Goal: Task Accomplishment & Management: Manage account settings

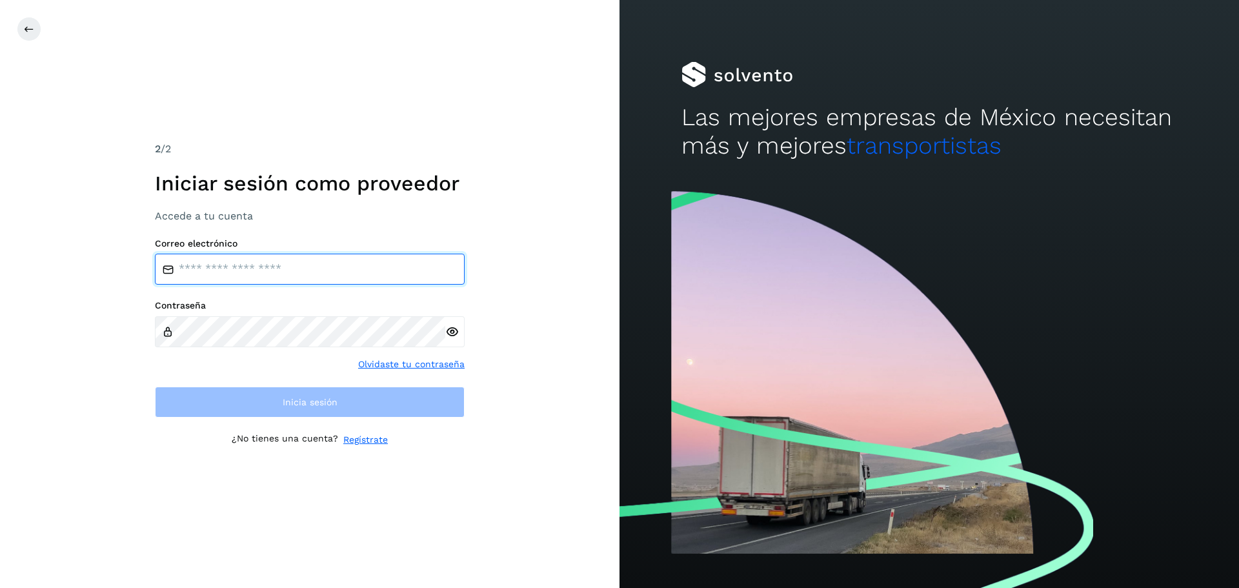
type input "**********"
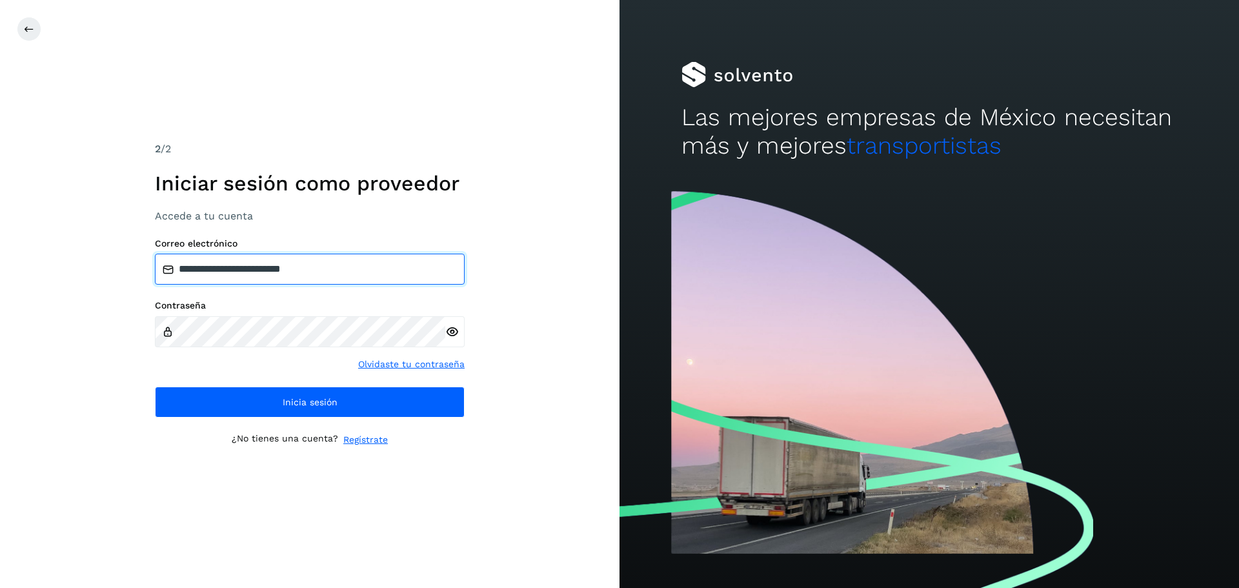
click at [345, 270] on input "**********" at bounding box center [310, 269] width 310 height 31
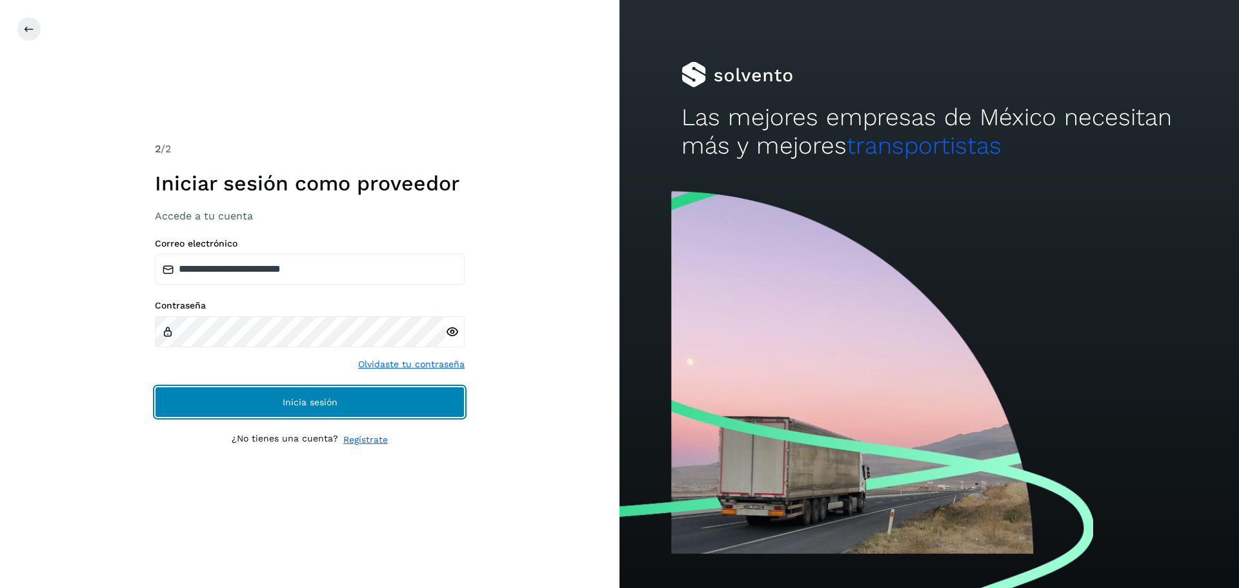
click at [385, 409] on button "Inicia sesión" at bounding box center [310, 402] width 310 height 31
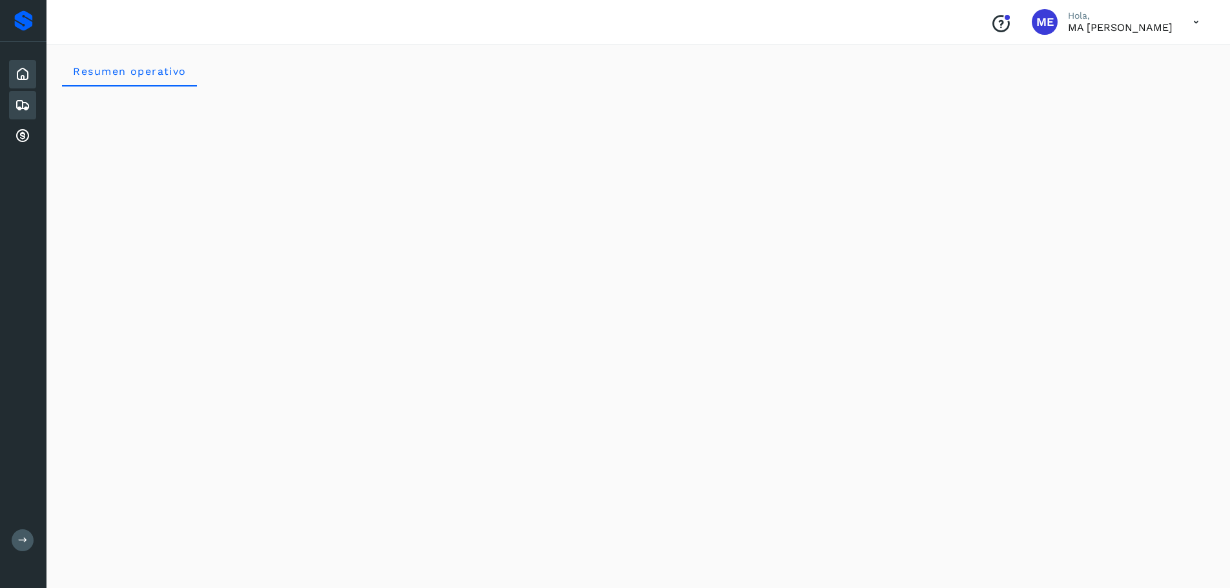
click at [23, 106] on icon at bounding box center [22, 104] width 15 height 15
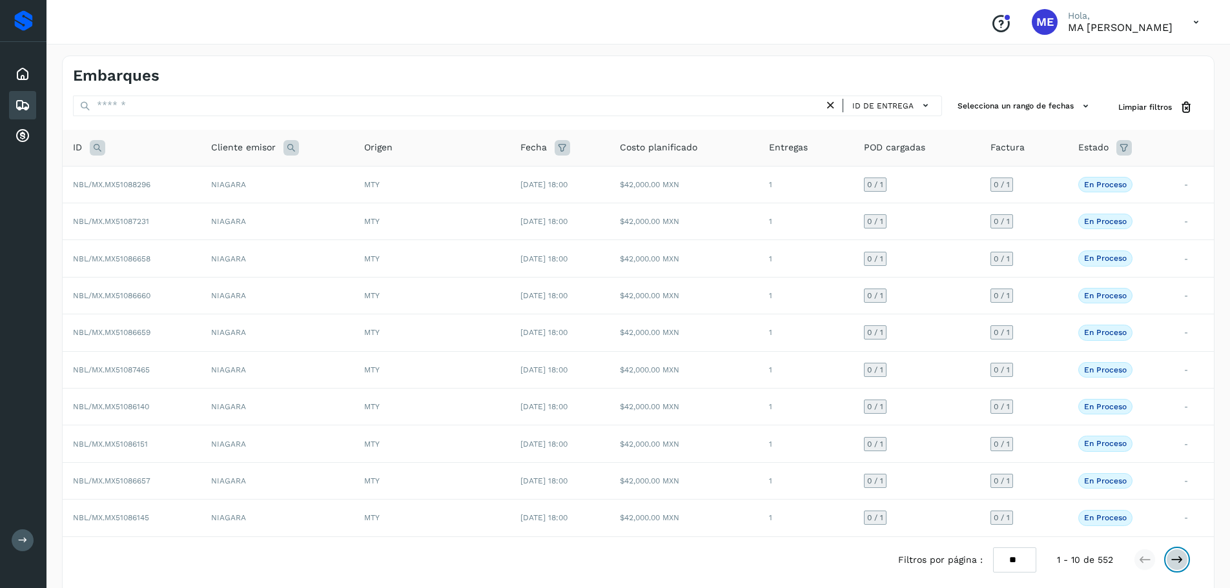
click at [1177, 566] on button at bounding box center [1177, 560] width 22 height 22
click at [1182, 559] on icon at bounding box center [1176, 559] width 13 height 13
click at [113, 484] on span "NBL/MX.MX51083367" at bounding box center [111, 480] width 77 height 9
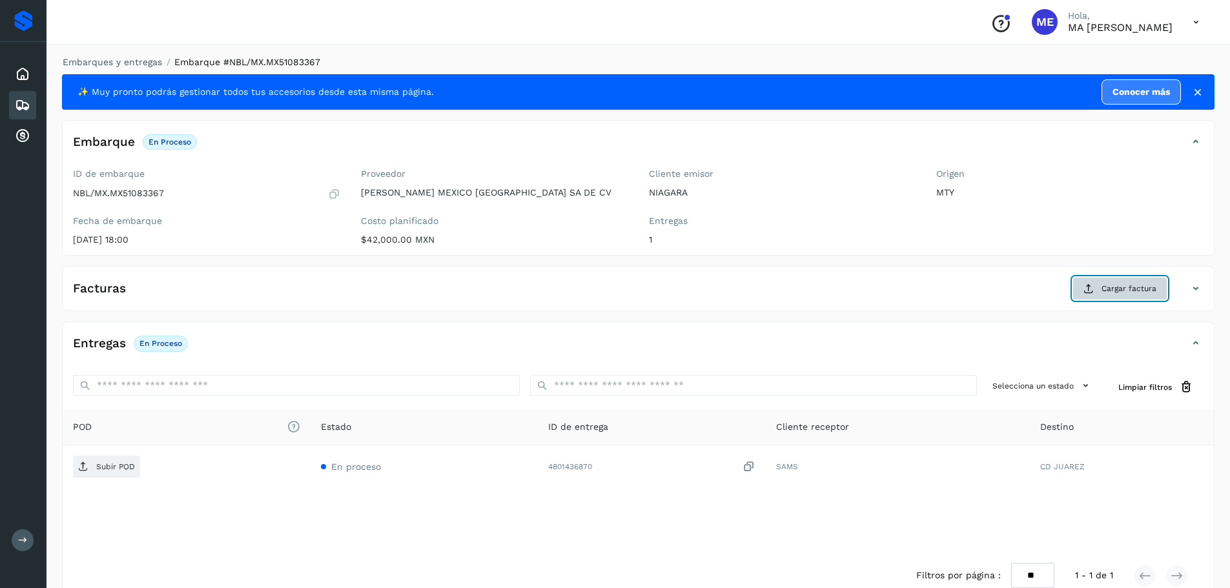
click at [1145, 290] on span "Cargar factura" at bounding box center [1128, 289] width 55 height 12
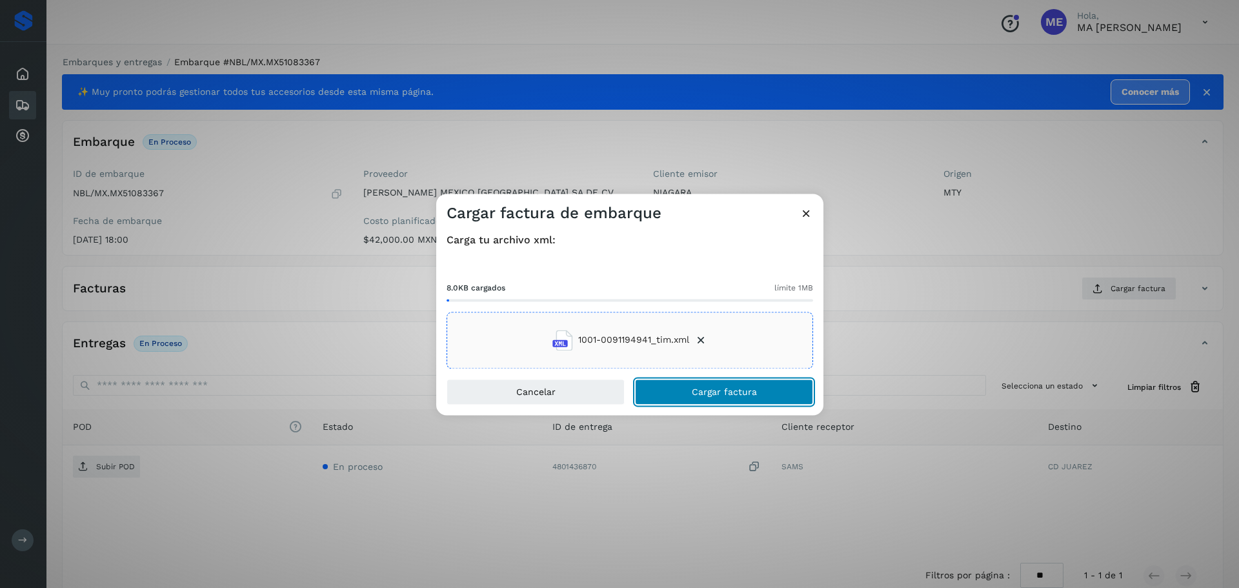
click at [734, 391] on span "Cargar factura" at bounding box center [724, 391] width 65 height 9
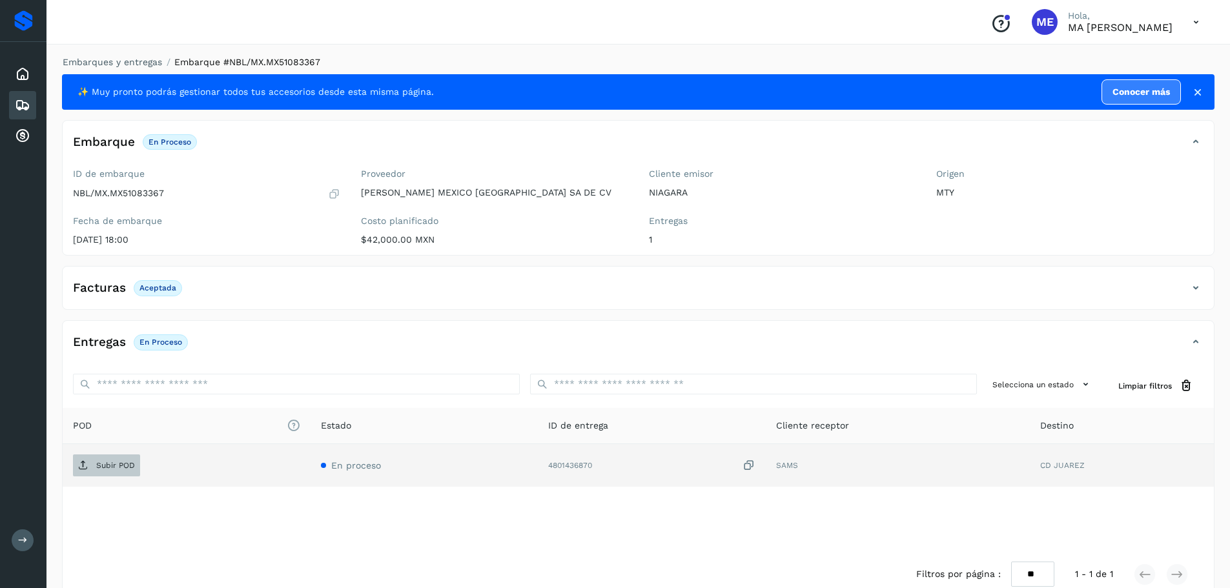
click at [116, 475] on span "Subir POD" at bounding box center [106, 465] width 67 height 21
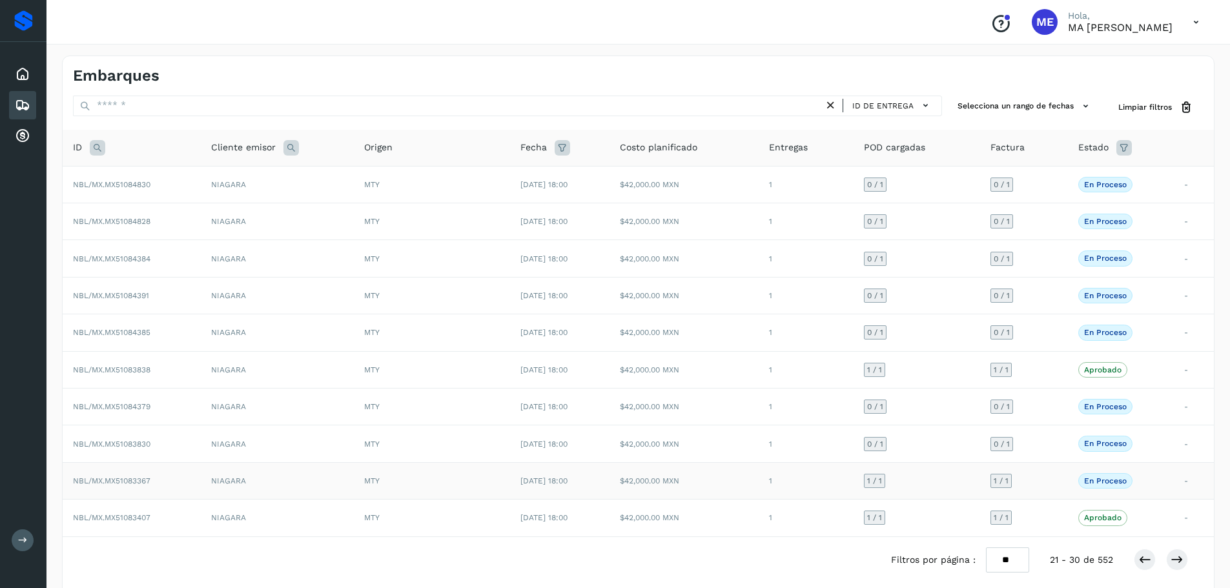
click at [129, 482] on span "NBL/MX.MX51083367" at bounding box center [111, 480] width 77 height 9
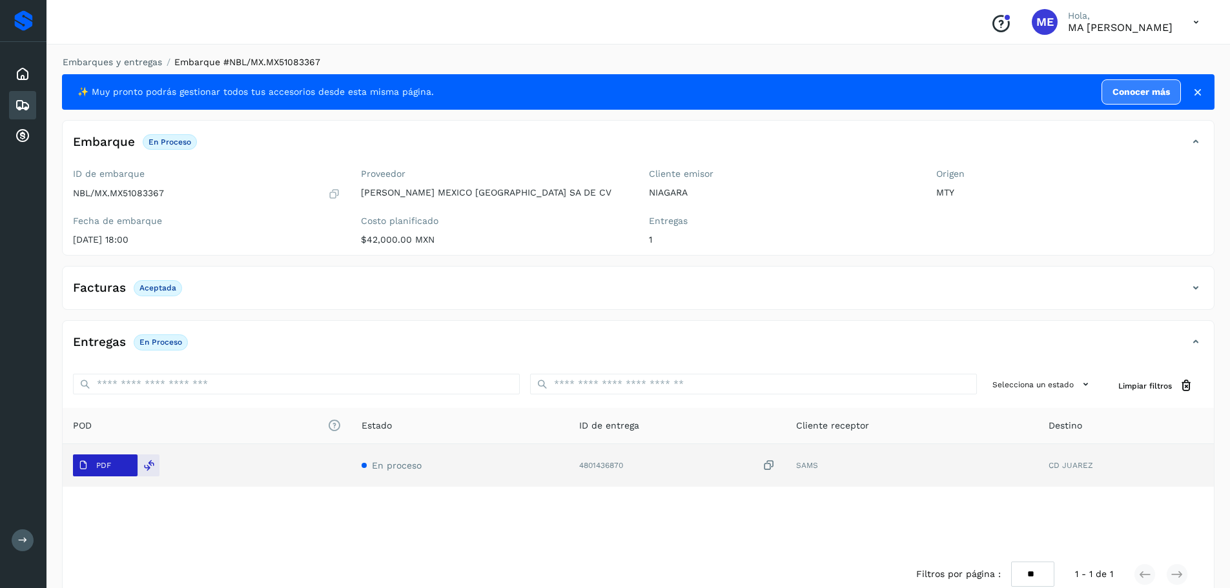
click at [114, 465] on span "PDF" at bounding box center [94, 465] width 43 height 21
click at [101, 468] on p "PDF" at bounding box center [103, 465] width 15 height 9
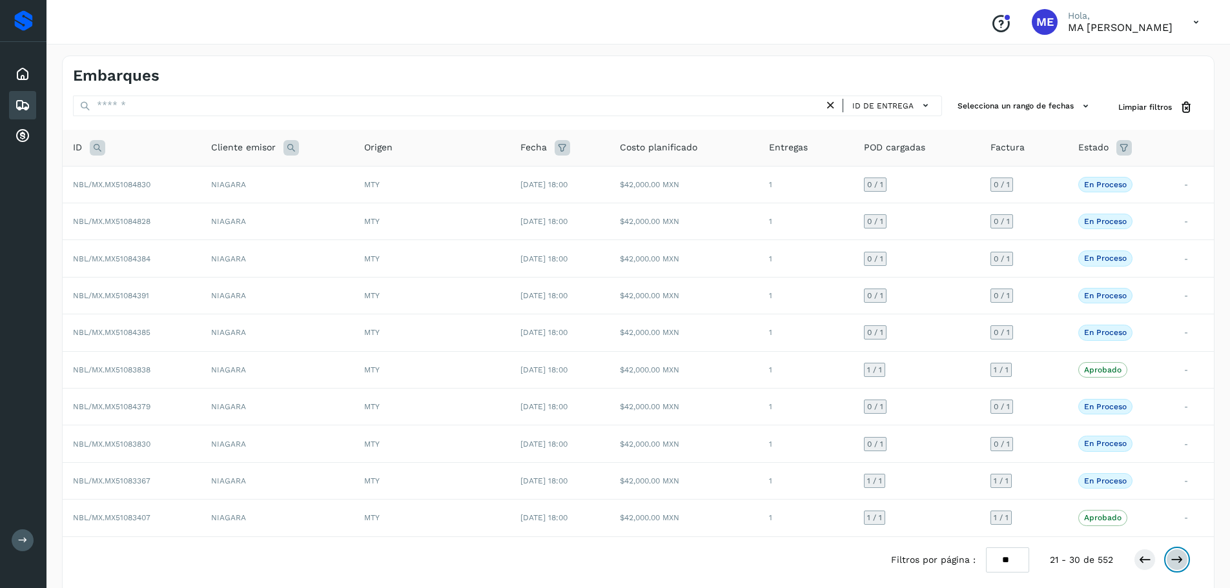
click at [1175, 558] on icon at bounding box center [1176, 559] width 13 height 13
click at [120, 184] on span "NBL/MX.MX51083377" at bounding box center [111, 184] width 77 height 9
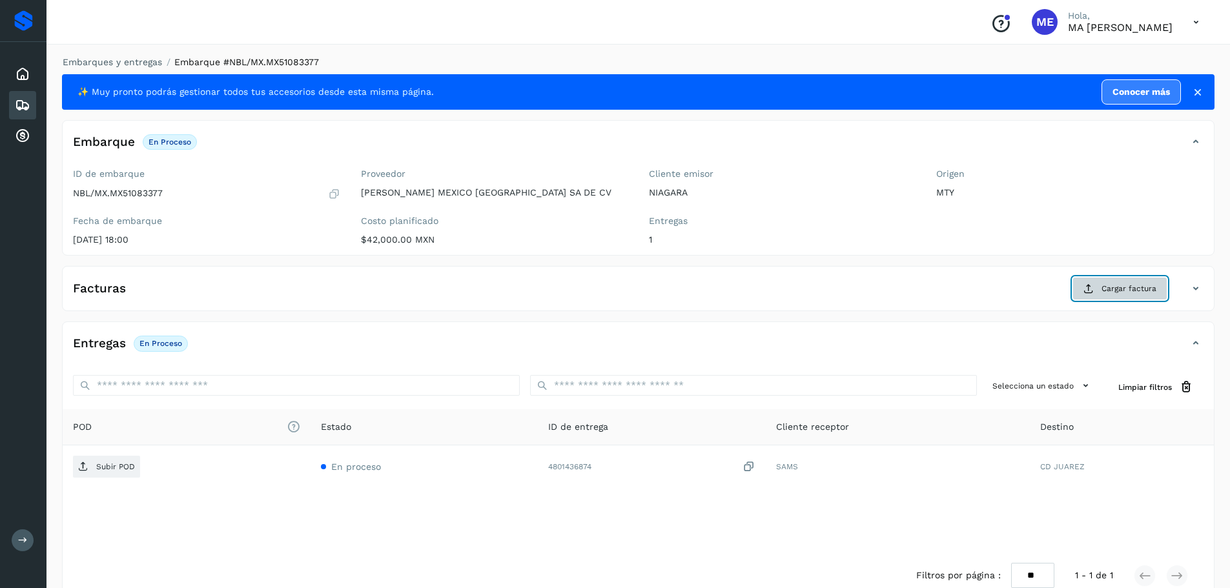
click at [1115, 291] on span "Cargar factura" at bounding box center [1128, 289] width 55 height 12
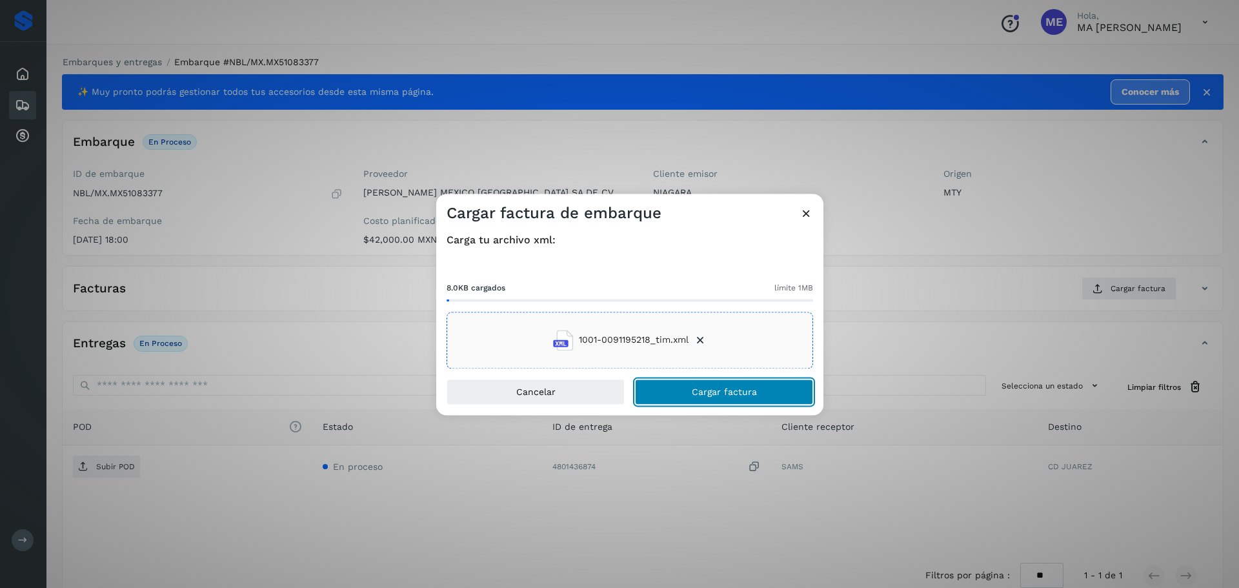
click at [698, 390] on span "Cargar factura" at bounding box center [724, 391] width 65 height 9
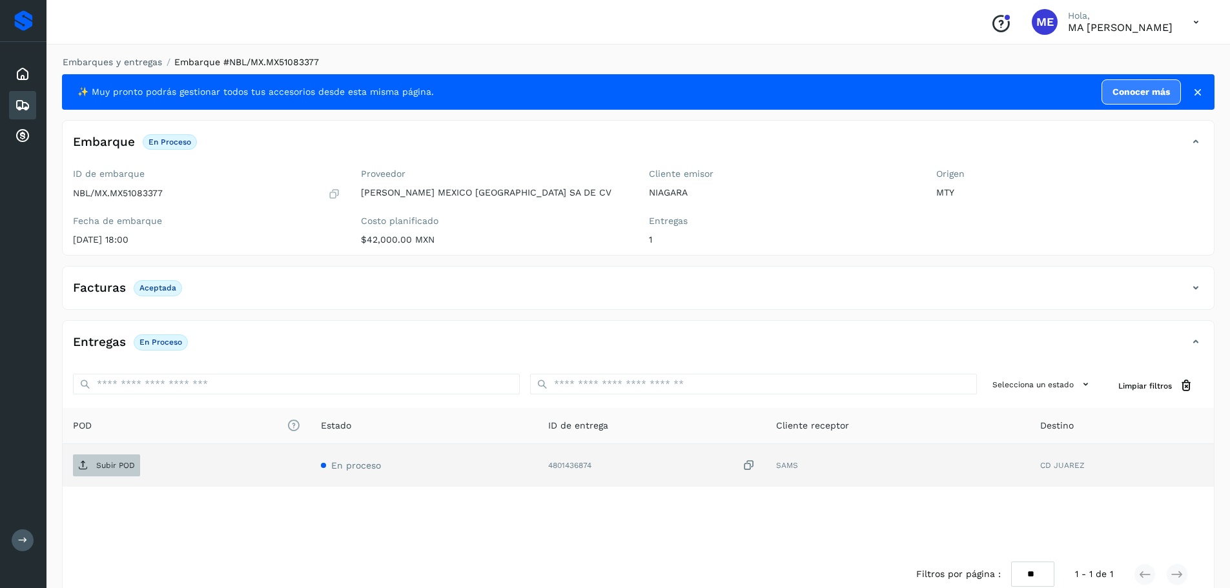
click at [91, 465] on span "Subir POD" at bounding box center [106, 465] width 67 height 21
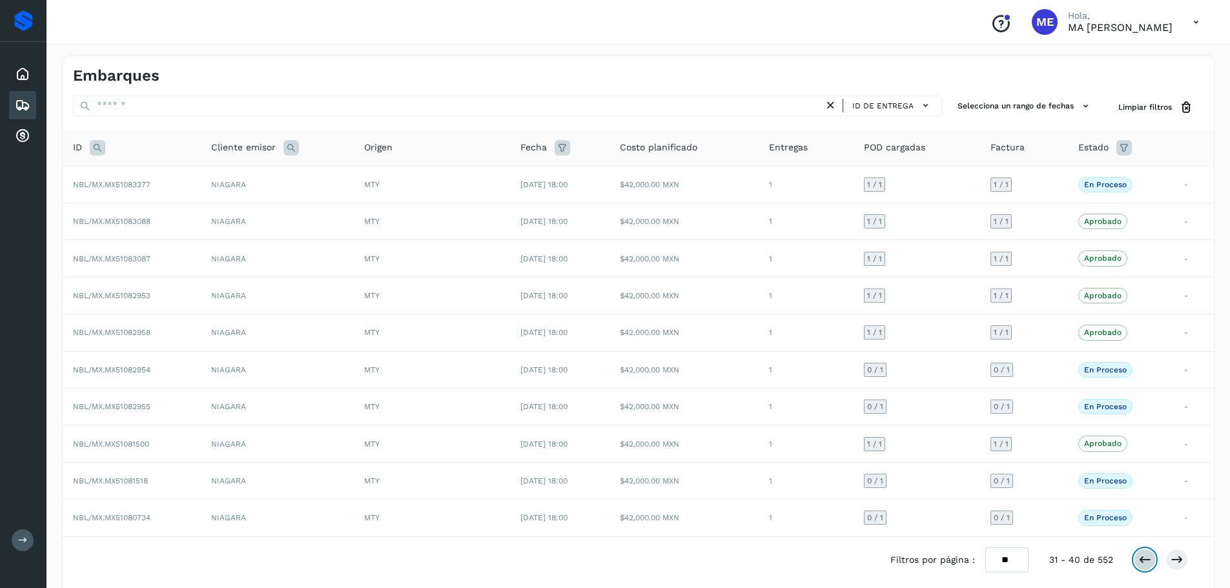
click at [1147, 565] on icon at bounding box center [1144, 559] width 13 height 13
click at [114, 296] on span "NBL/MX.MX51084391" at bounding box center [111, 295] width 76 height 9
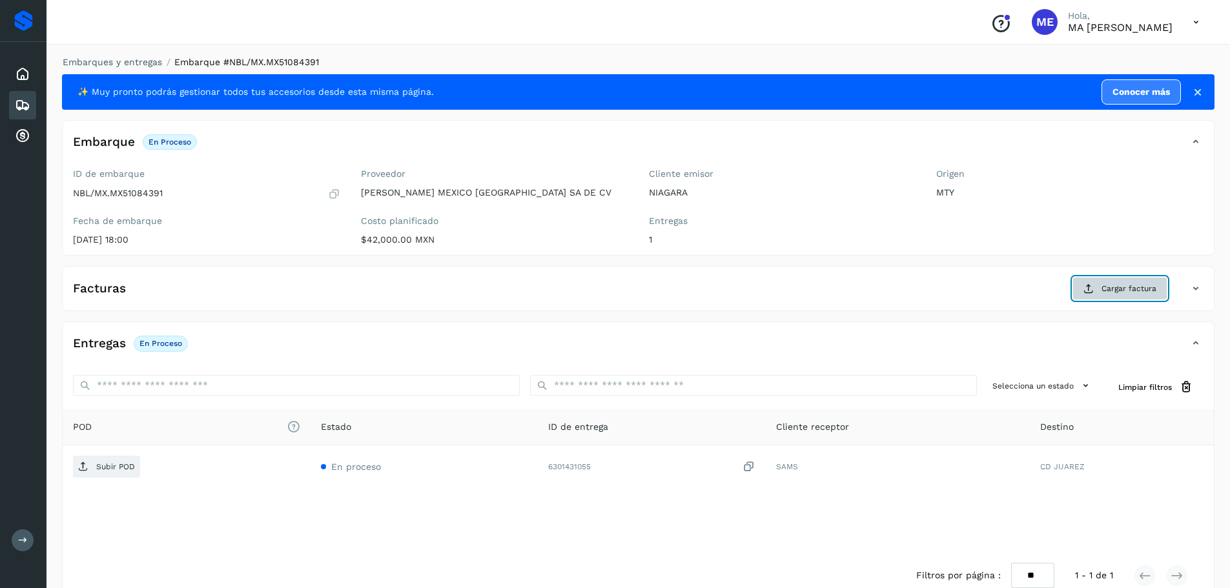
click at [1135, 292] on span "Cargar factura" at bounding box center [1128, 289] width 55 height 12
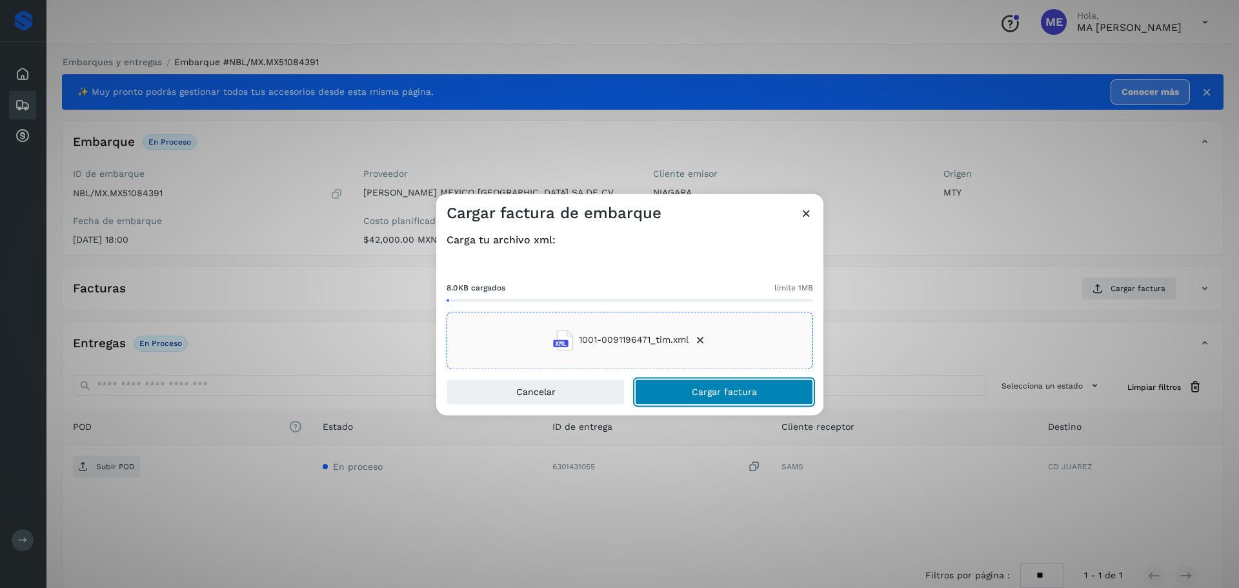
click at [694, 394] on span "Cargar factura" at bounding box center [724, 391] width 65 height 9
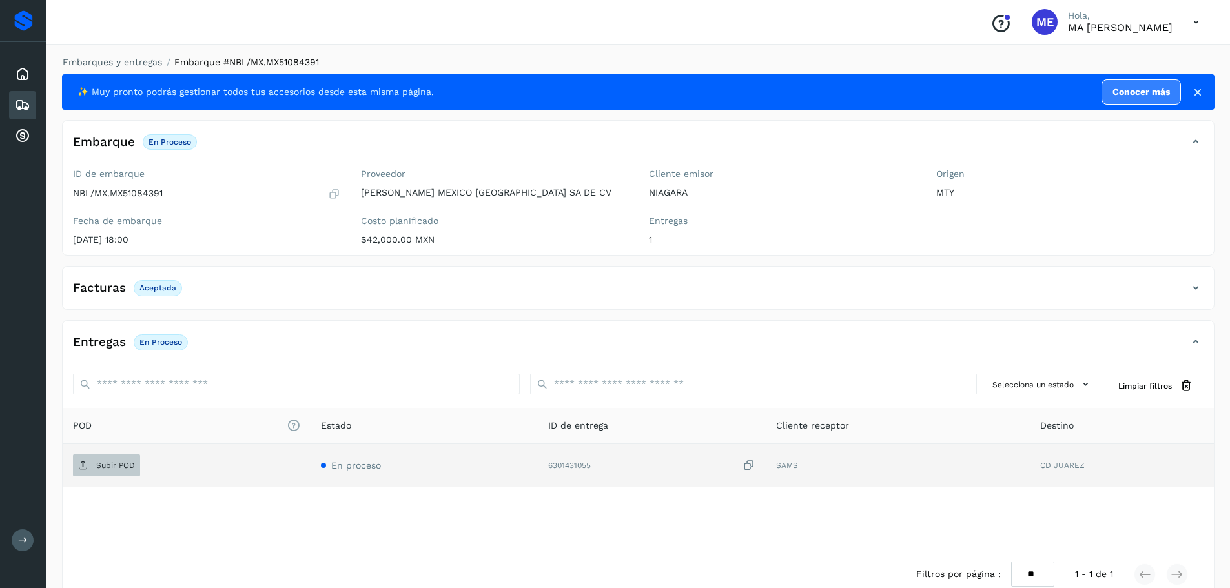
click at [106, 464] on p "Subir POD" at bounding box center [115, 465] width 39 height 9
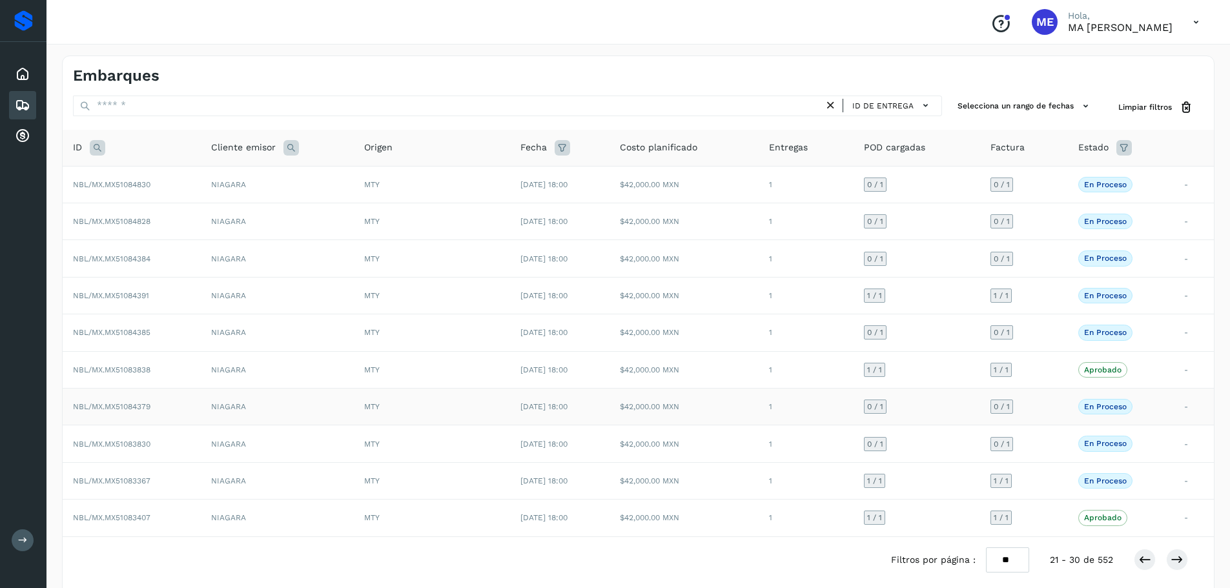
click at [134, 409] on span "NBL/MX.MX51084379" at bounding box center [111, 406] width 77 height 9
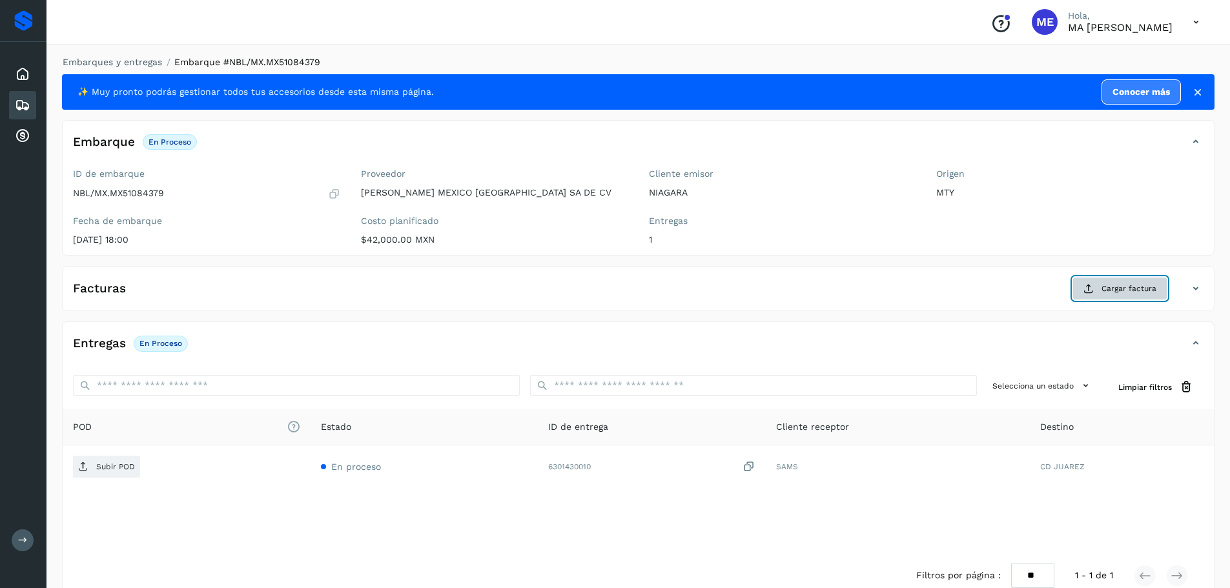
click at [1133, 289] on span "Cargar factura" at bounding box center [1128, 289] width 55 height 12
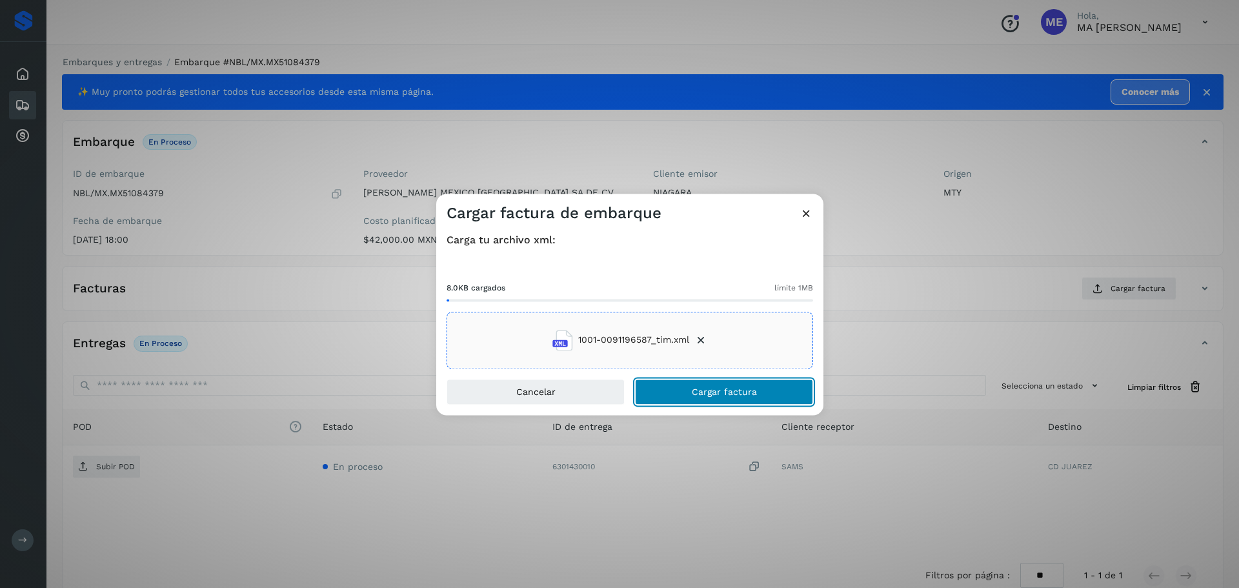
click at [705, 390] on span "Cargar factura" at bounding box center [724, 391] width 65 height 9
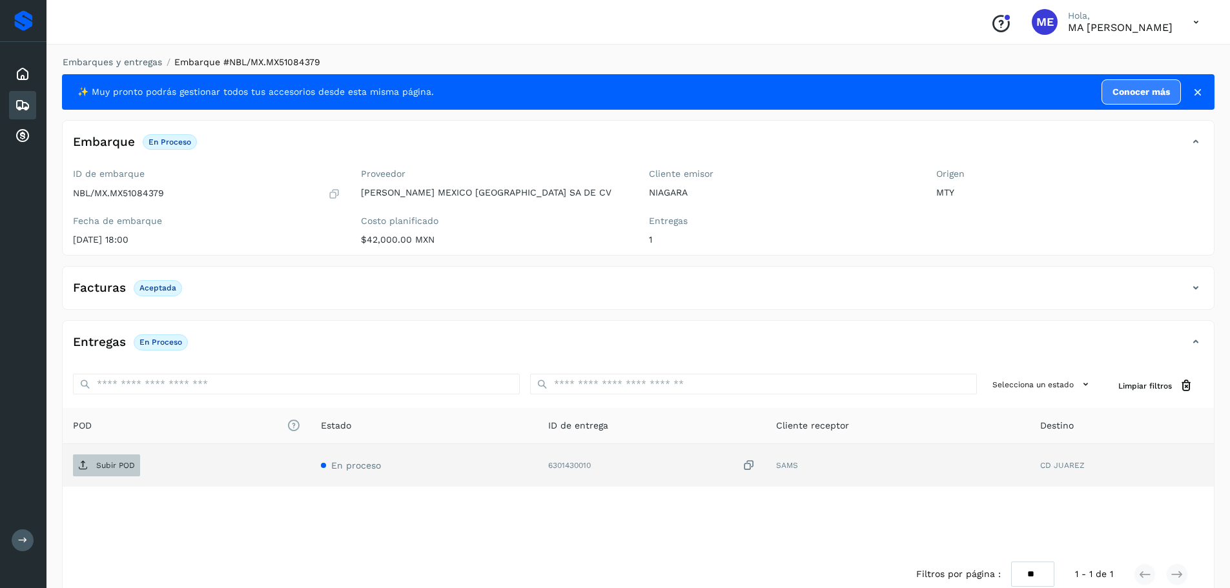
click at [118, 467] on p "Subir POD" at bounding box center [115, 465] width 39 height 9
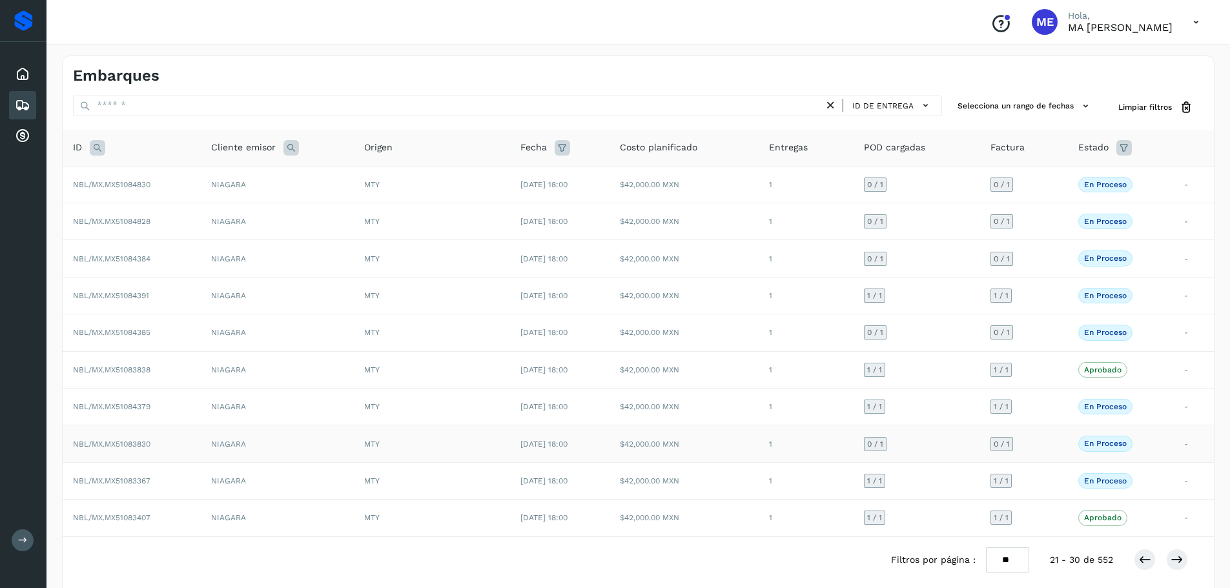
click at [123, 445] on span "NBL/MX.MX51083830" at bounding box center [111, 444] width 77 height 9
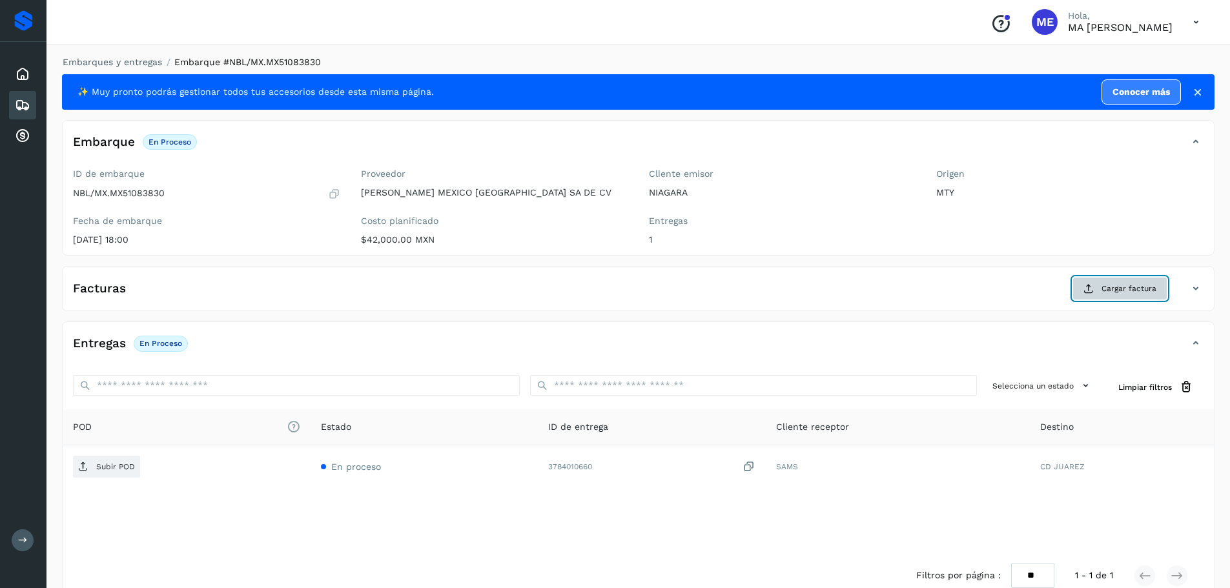
click at [1129, 294] on span "Cargar factura" at bounding box center [1128, 289] width 55 height 12
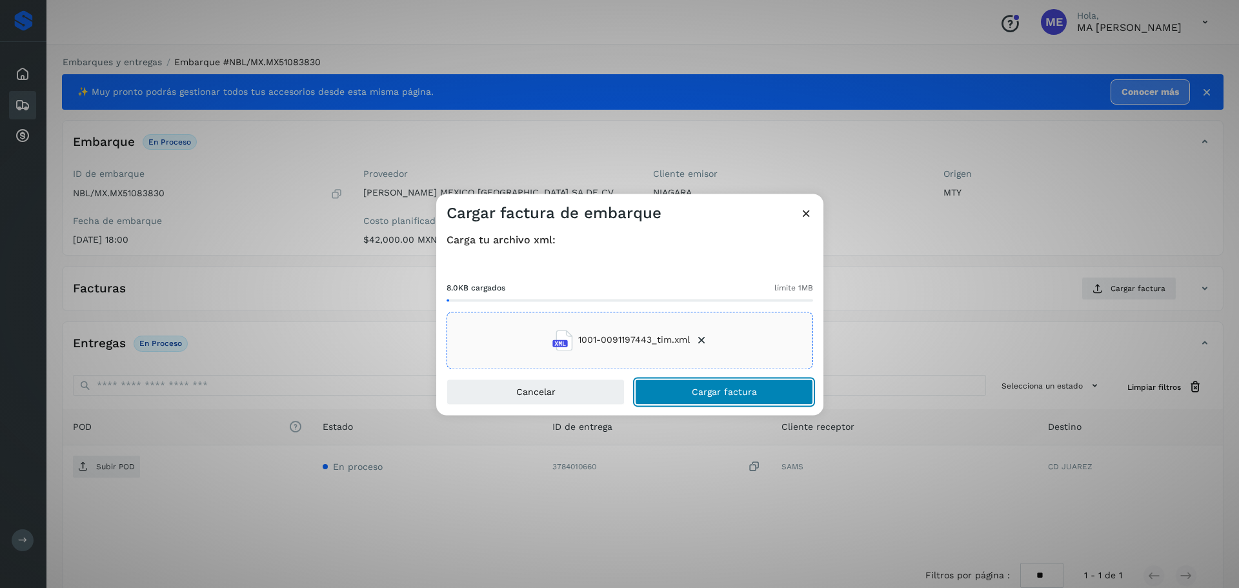
click at [711, 396] on span "Cargar factura" at bounding box center [724, 391] width 65 height 9
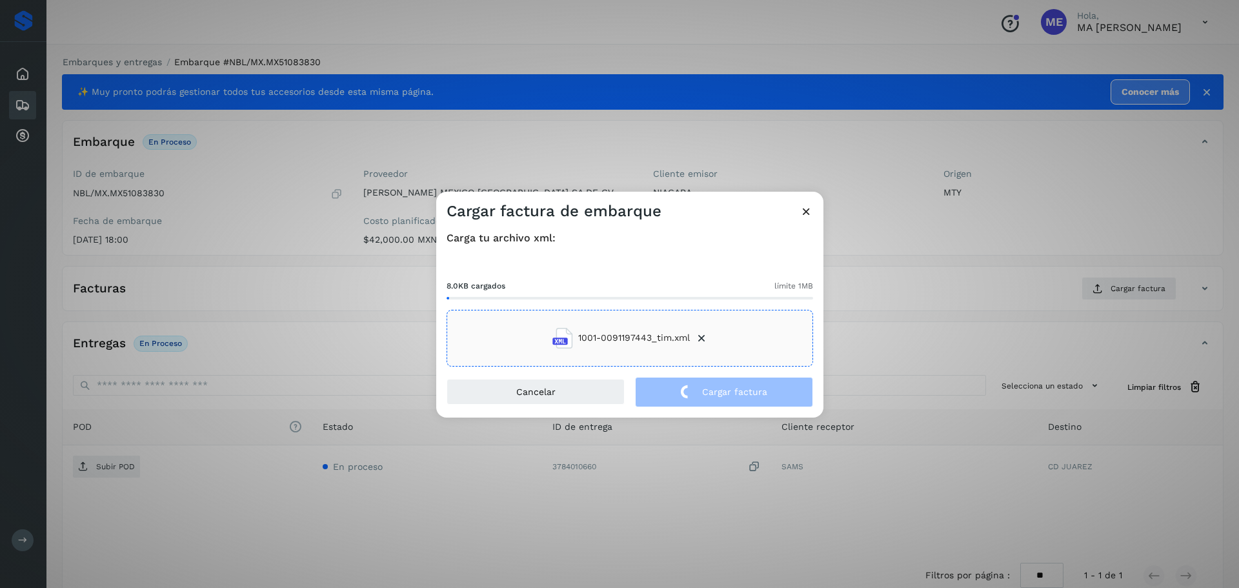
click at [103, 467] on div "Cargar factura de embarque Carga tu archivo xml: 8.0KB cargados límite 1MB 1001…" at bounding box center [619, 294] width 1239 height 588
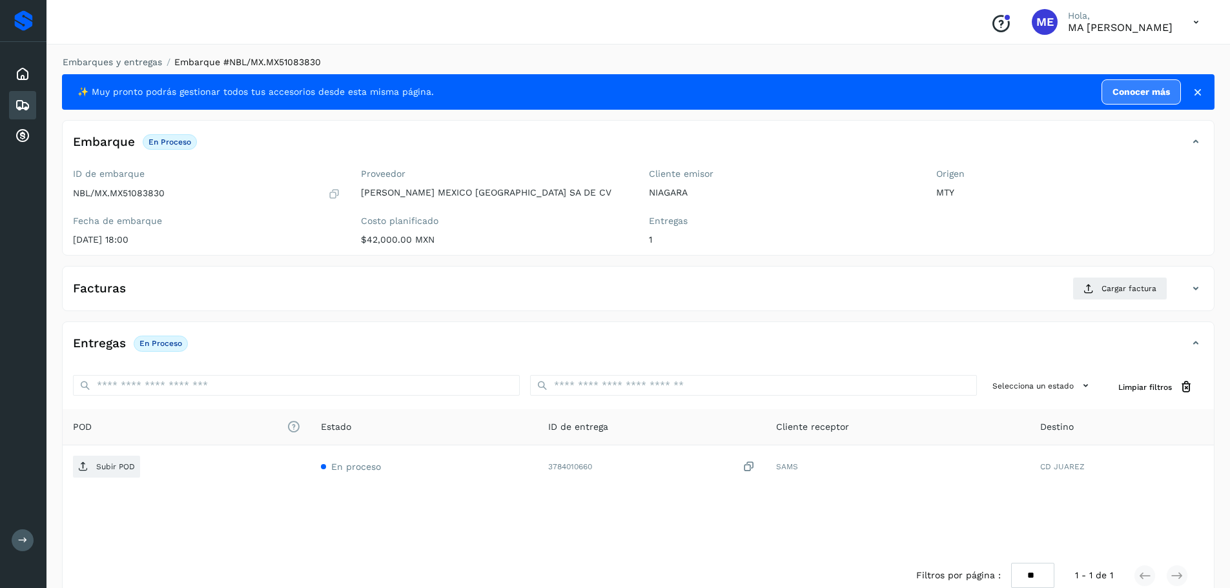
click at [103, 467] on p "Subir POD" at bounding box center [115, 466] width 39 height 9
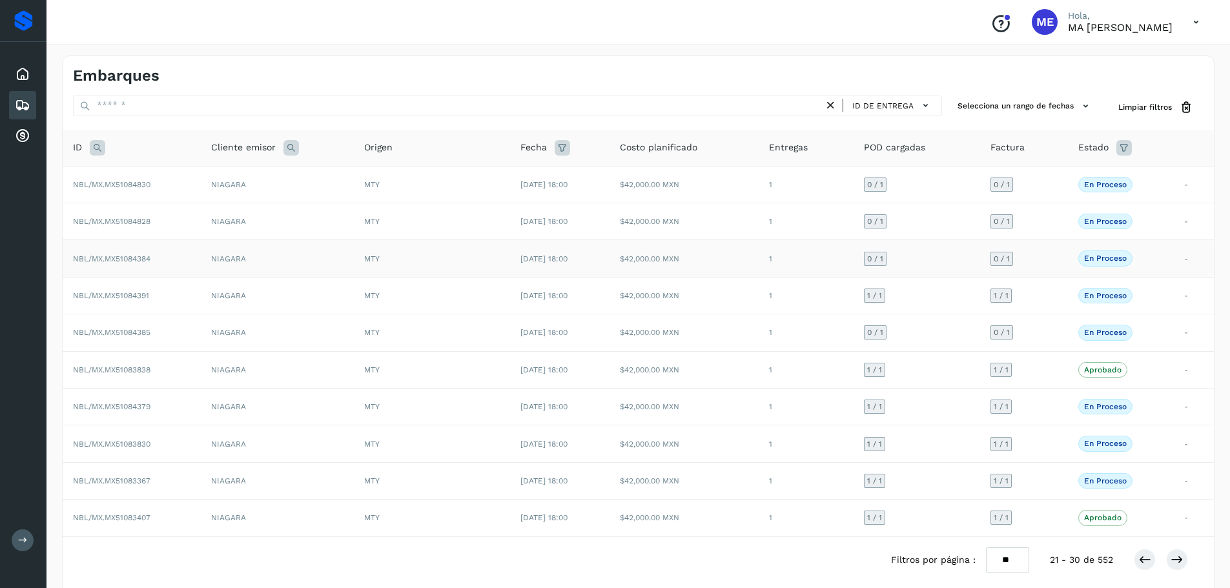
click at [120, 259] on span "NBL/MX.MX51084384" at bounding box center [111, 258] width 77 height 9
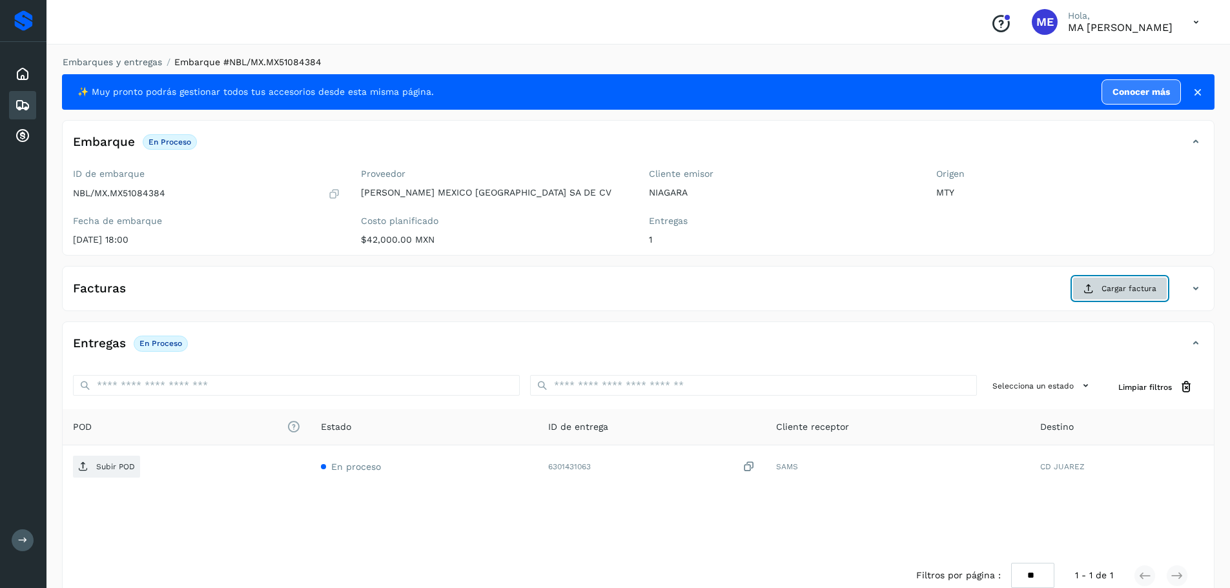
click at [1115, 289] on span "Cargar factura" at bounding box center [1128, 289] width 55 height 12
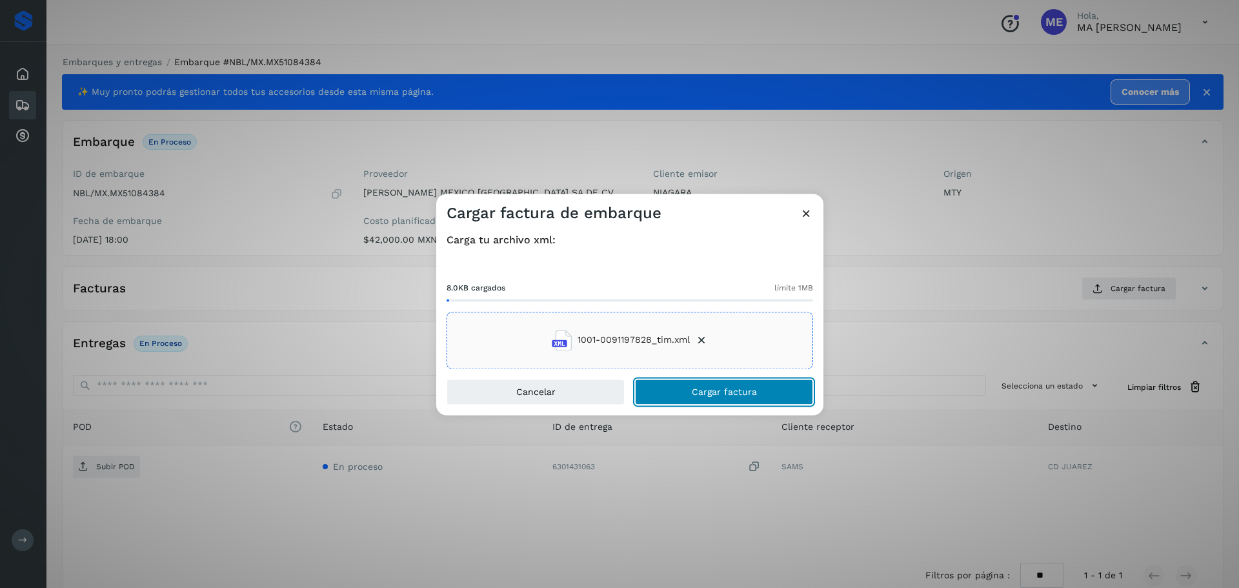
click at [705, 384] on button "Cargar factura" at bounding box center [724, 392] width 178 height 26
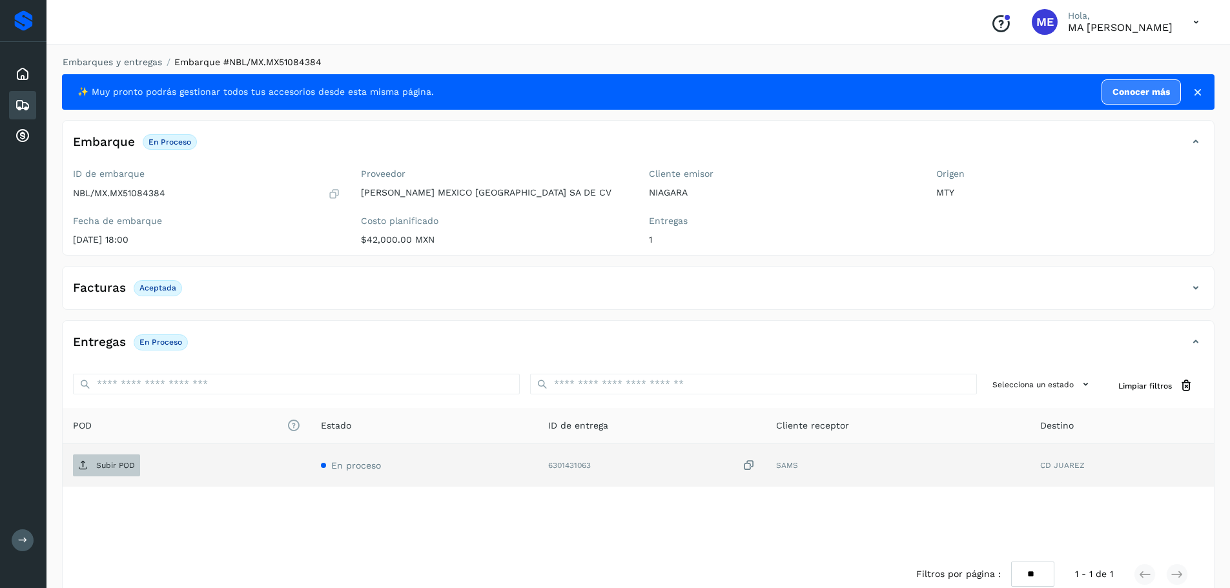
click at [128, 467] on p "Subir POD" at bounding box center [115, 465] width 39 height 9
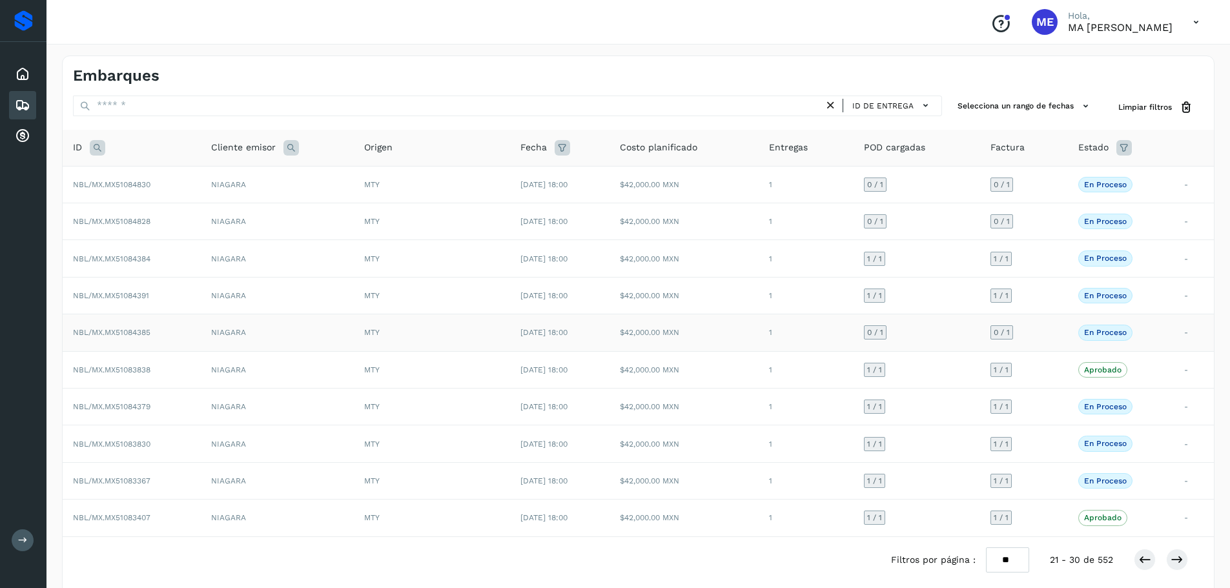
click at [116, 331] on span "NBL/MX.MX51084385" at bounding box center [111, 332] width 77 height 9
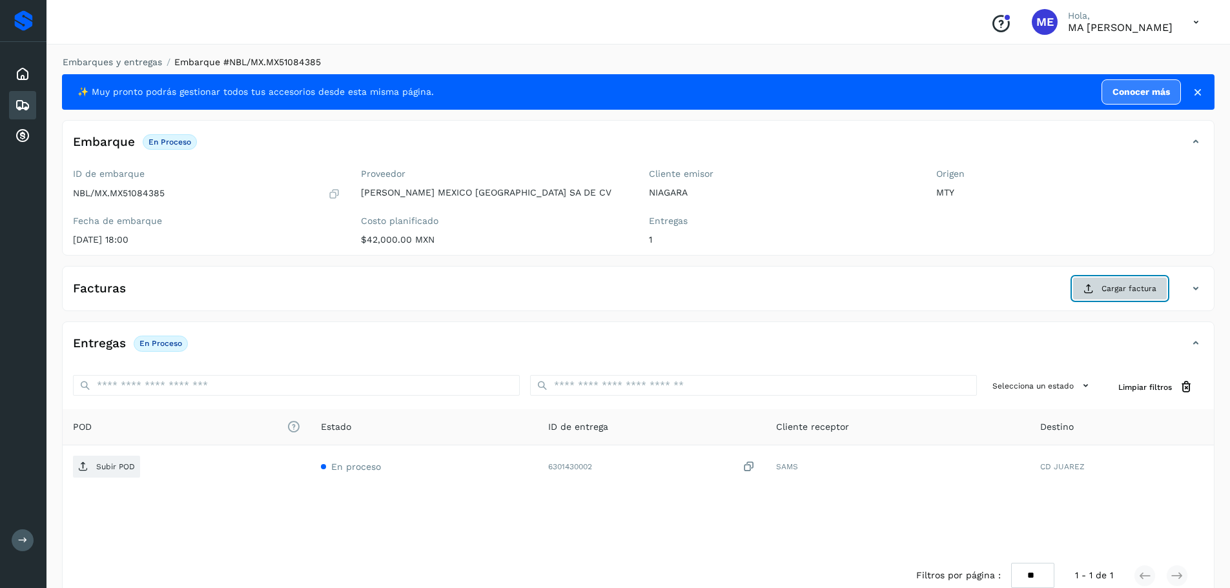
click at [1117, 287] on span "Cargar factura" at bounding box center [1128, 289] width 55 height 12
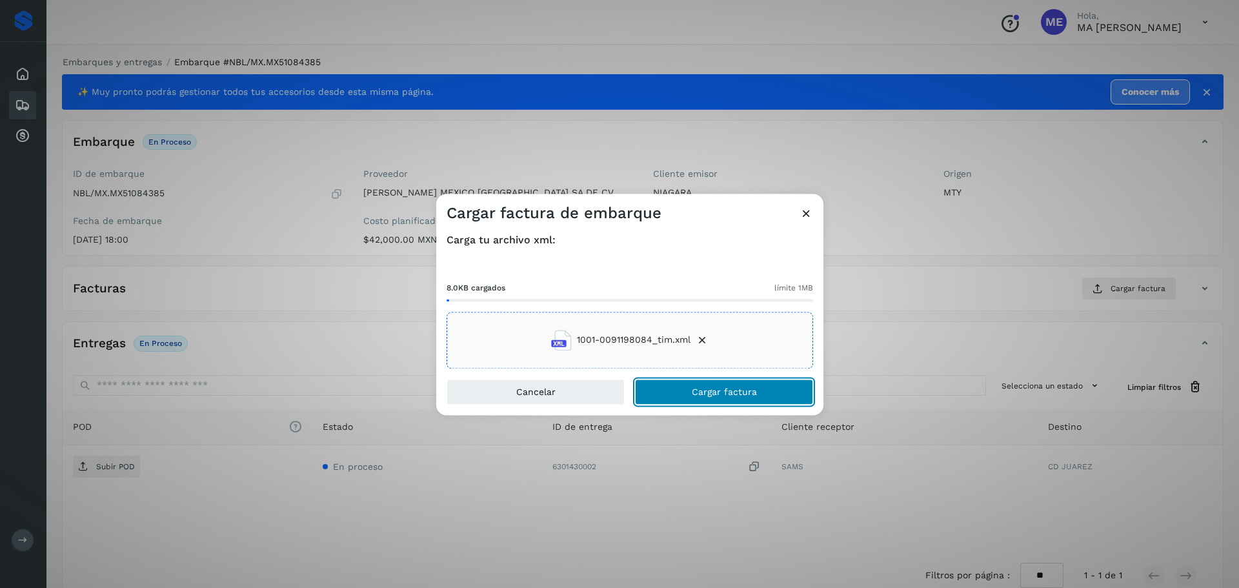
click at [731, 390] on span "Cargar factura" at bounding box center [724, 391] width 65 height 9
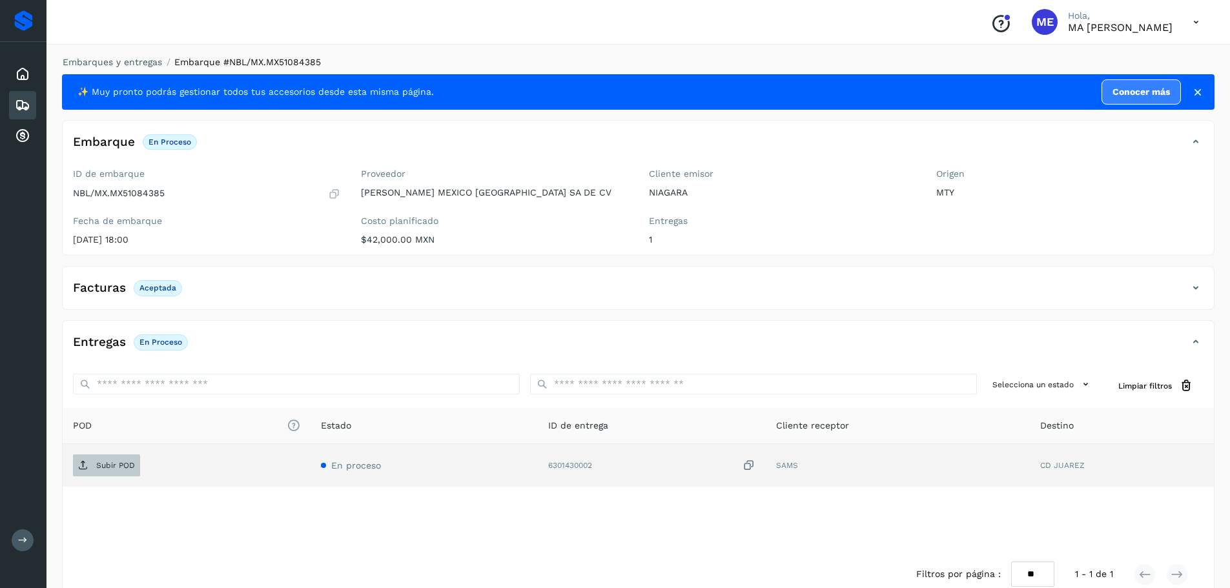
click at [122, 467] on p "Subir POD" at bounding box center [115, 465] width 39 height 9
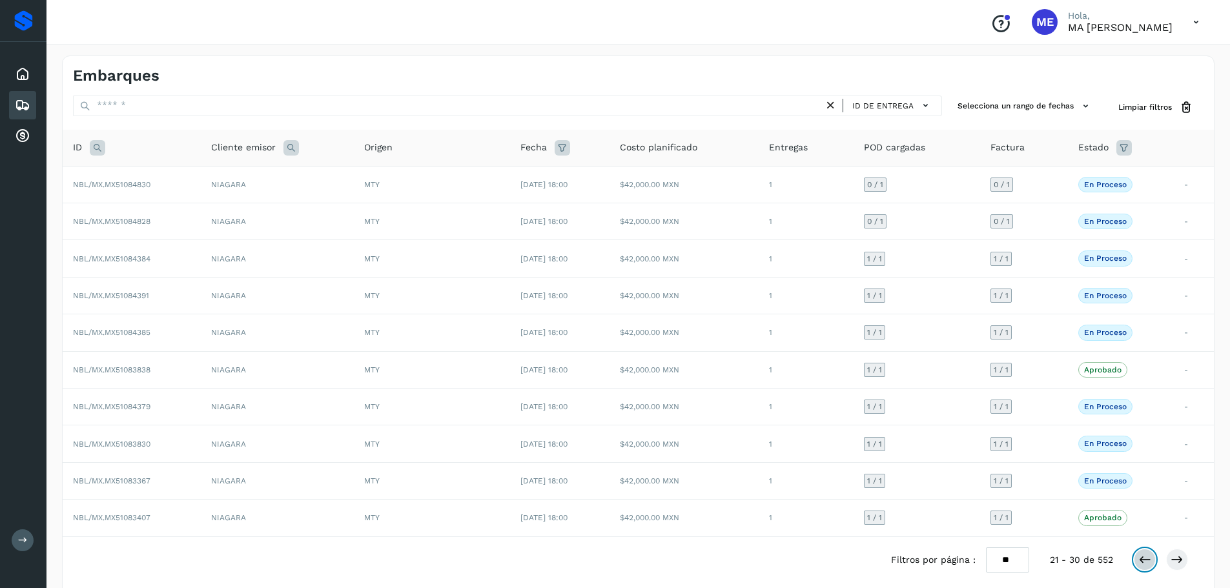
click at [1146, 558] on icon at bounding box center [1144, 559] width 13 height 13
click at [128, 372] on span "NBL/MX.MX51085446" at bounding box center [111, 369] width 77 height 9
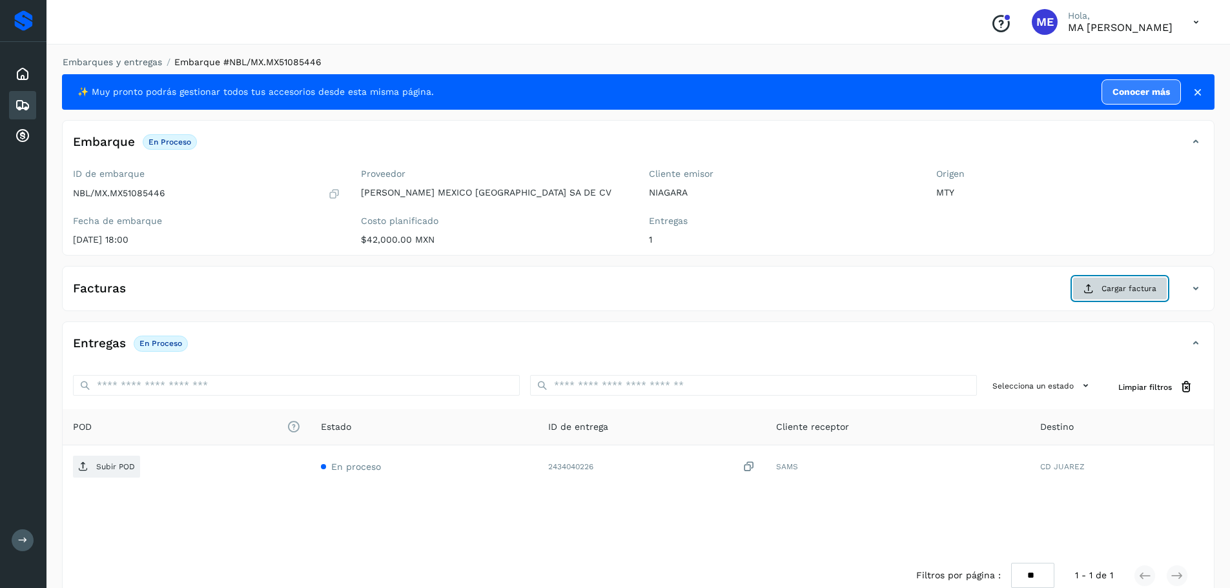
click at [1135, 292] on span "Cargar factura" at bounding box center [1128, 289] width 55 height 12
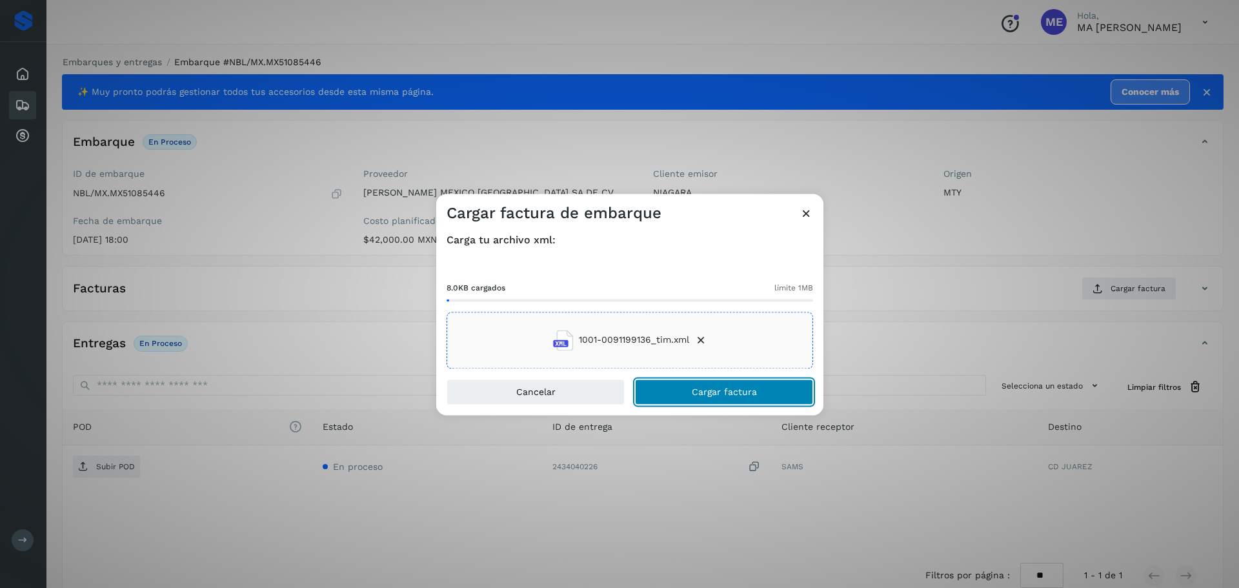
click at [724, 401] on button "Cargar factura" at bounding box center [724, 392] width 178 height 26
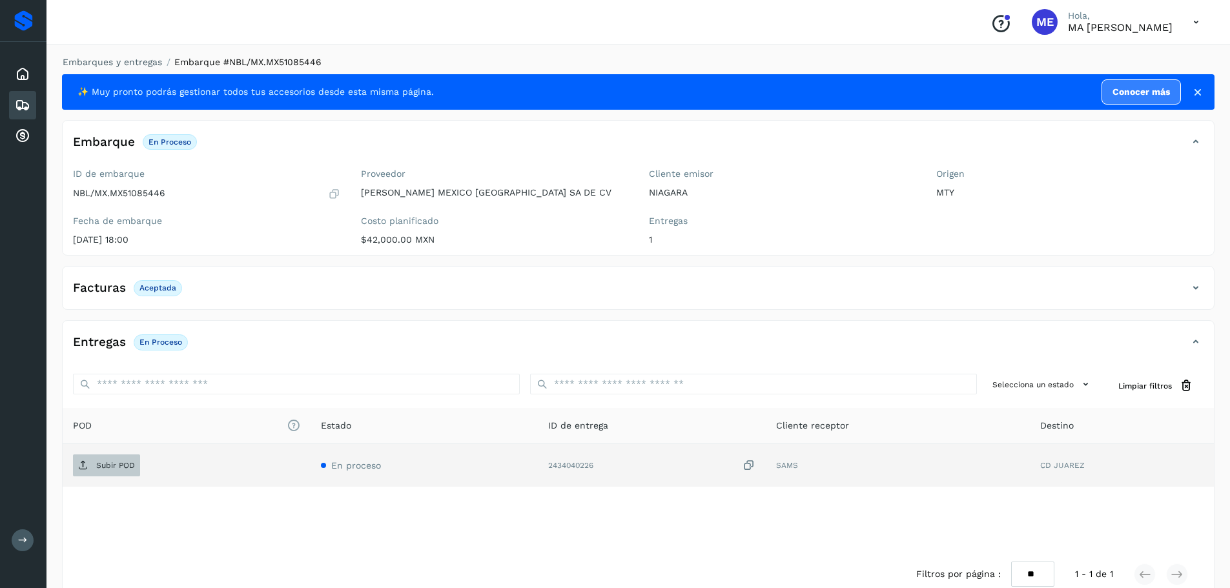
click at [103, 464] on p "Subir POD" at bounding box center [115, 465] width 39 height 9
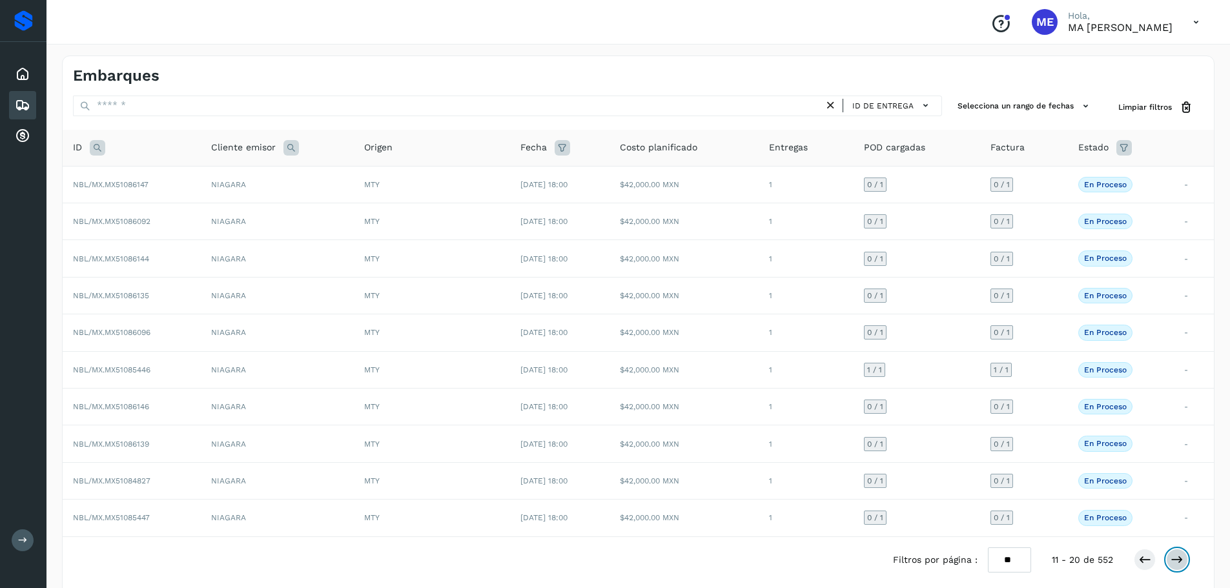
click at [1177, 563] on icon at bounding box center [1176, 559] width 13 height 13
click at [125, 224] on span "NBL/MX.MX51084828" at bounding box center [111, 221] width 77 height 9
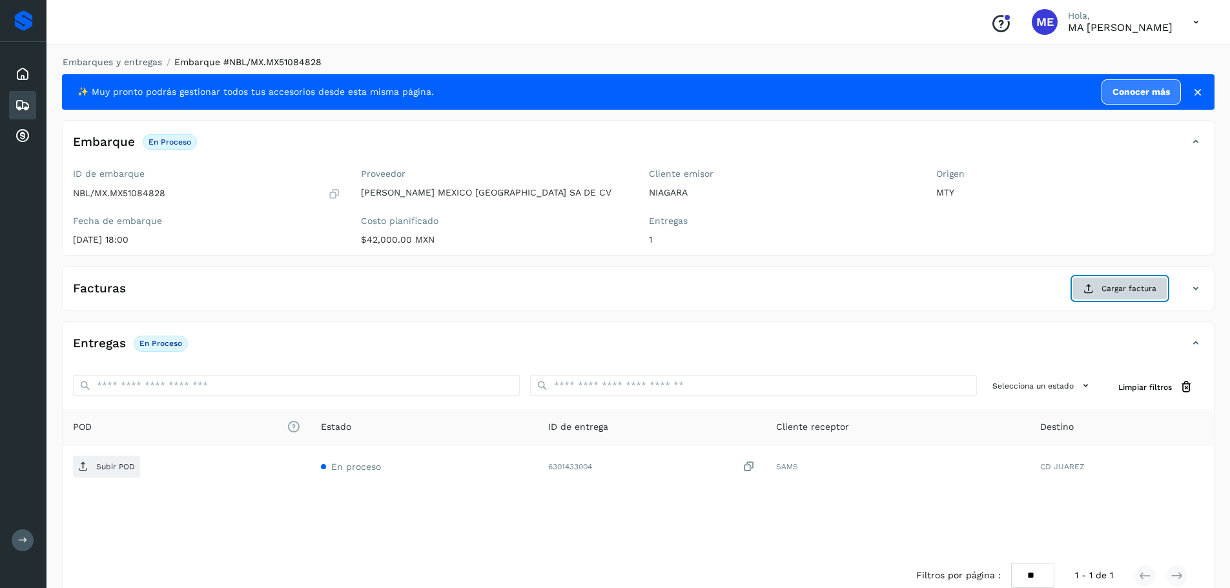
click at [1141, 294] on span "Cargar factura" at bounding box center [1128, 289] width 55 height 12
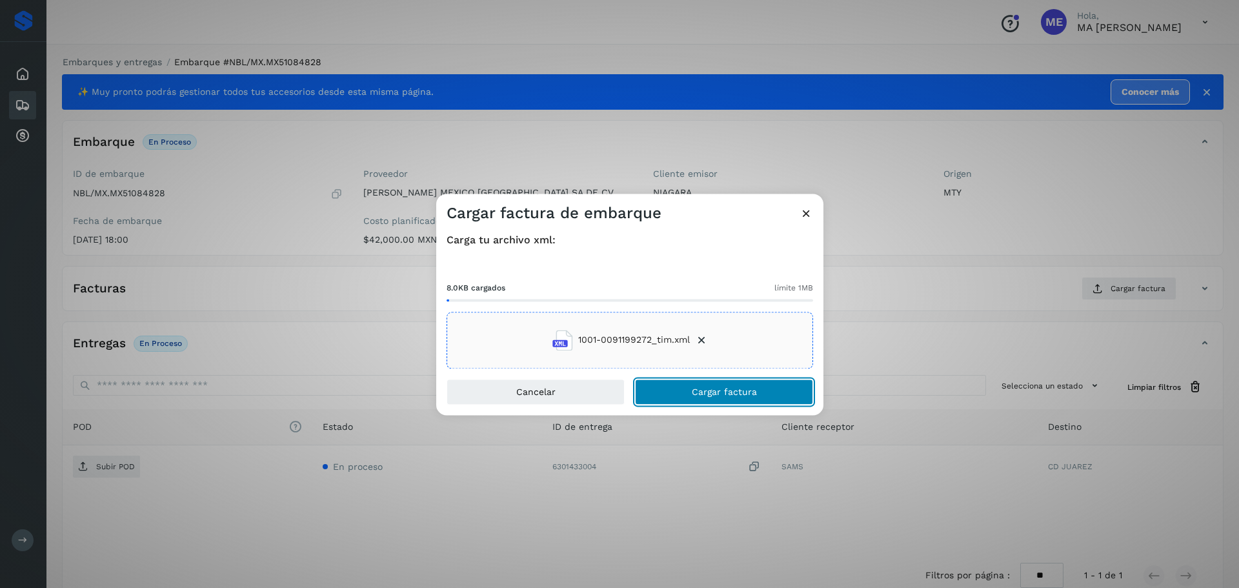
click at [705, 394] on span "Cargar factura" at bounding box center [724, 391] width 65 height 9
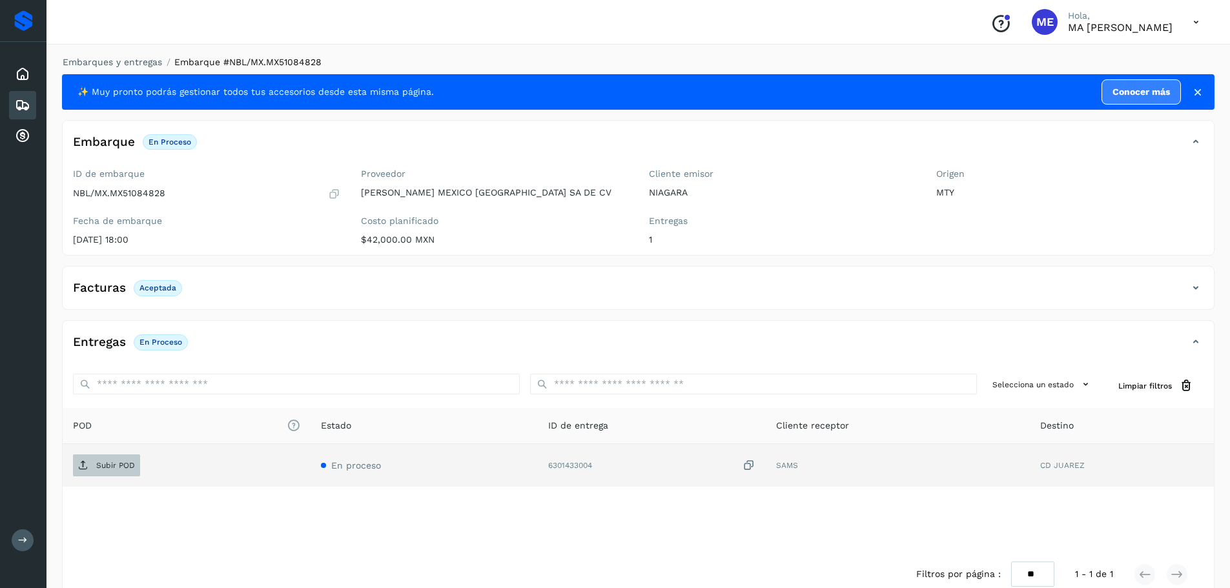
click at [108, 467] on p "Subir POD" at bounding box center [115, 465] width 39 height 9
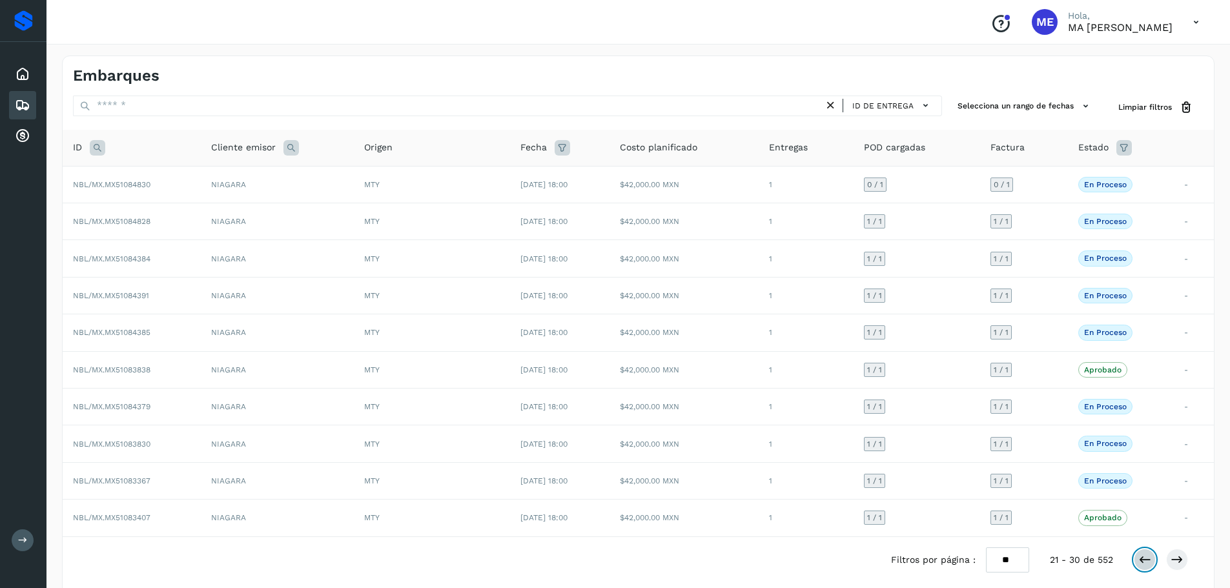
click at [1145, 562] on icon at bounding box center [1144, 559] width 13 height 13
click at [114, 477] on span "NBL/MX.MX51084827" at bounding box center [111, 480] width 77 height 9
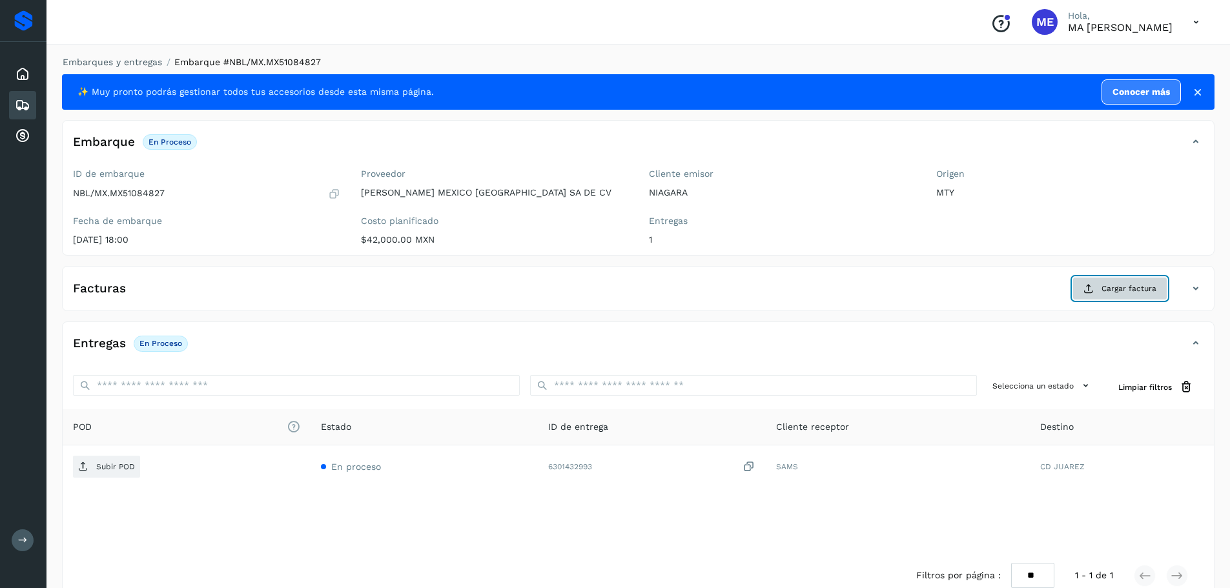
click at [1137, 288] on span "Cargar factura" at bounding box center [1128, 289] width 55 height 12
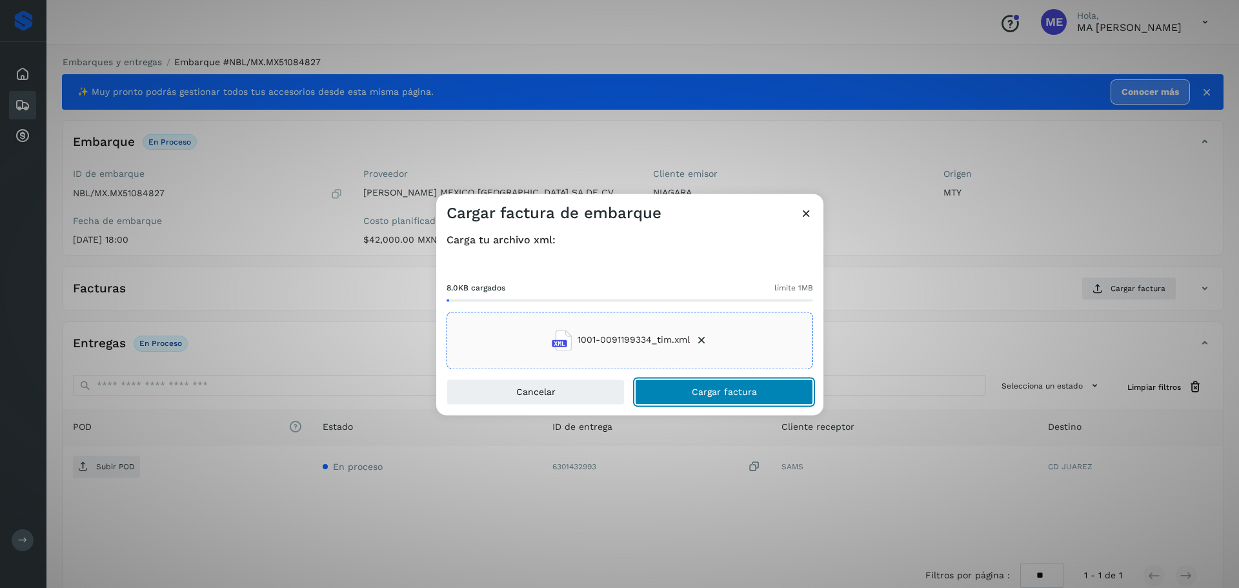
click at [696, 387] on span "Cargar factura" at bounding box center [724, 391] width 65 height 9
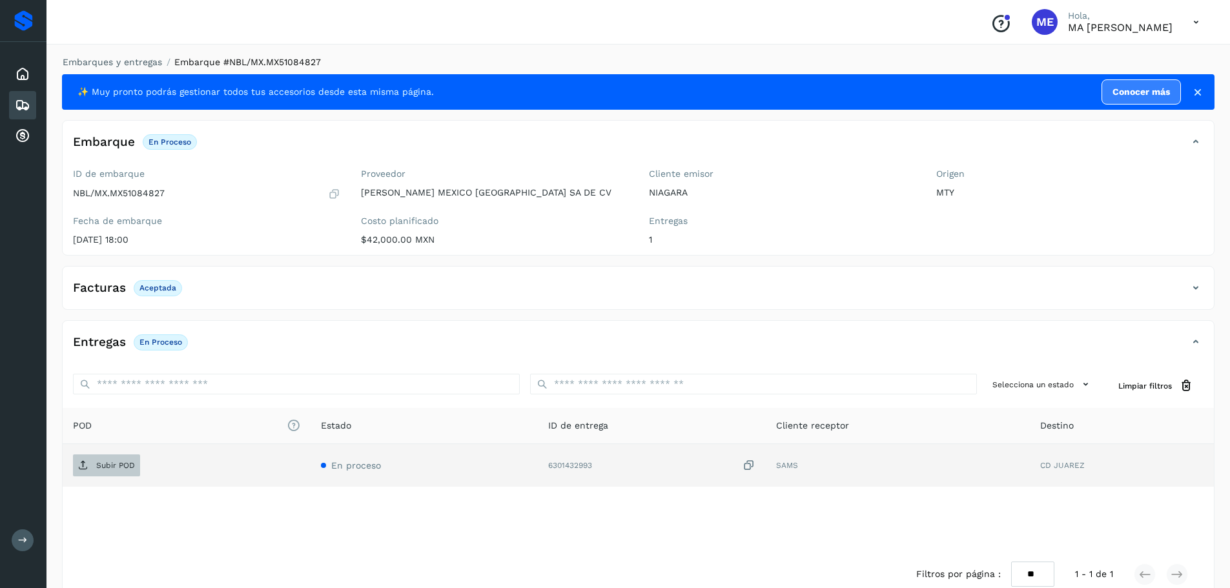
click at [99, 462] on p "Subir POD" at bounding box center [115, 465] width 39 height 9
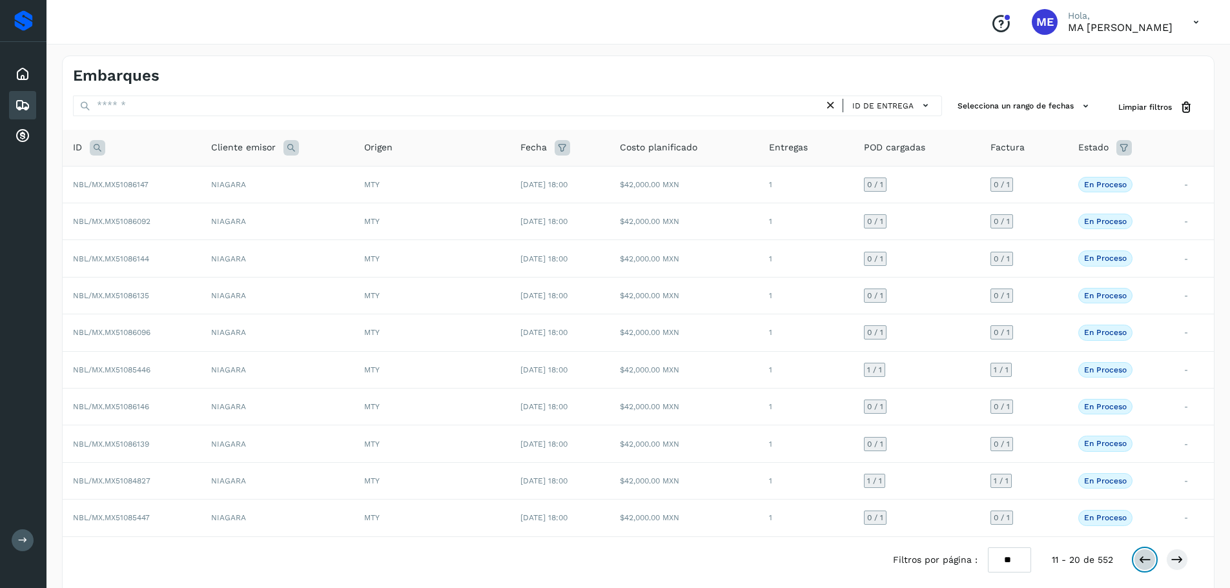
click at [1144, 562] on icon at bounding box center [1144, 559] width 13 height 13
click at [1180, 559] on icon at bounding box center [1176, 559] width 13 height 13
click at [1183, 559] on button at bounding box center [1177, 560] width 22 height 22
click at [128, 442] on span "NBL/MX.MX51083830" at bounding box center [111, 444] width 77 height 9
click at [1151, 558] on button at bounding box center [1144, 560] width 22 height 22
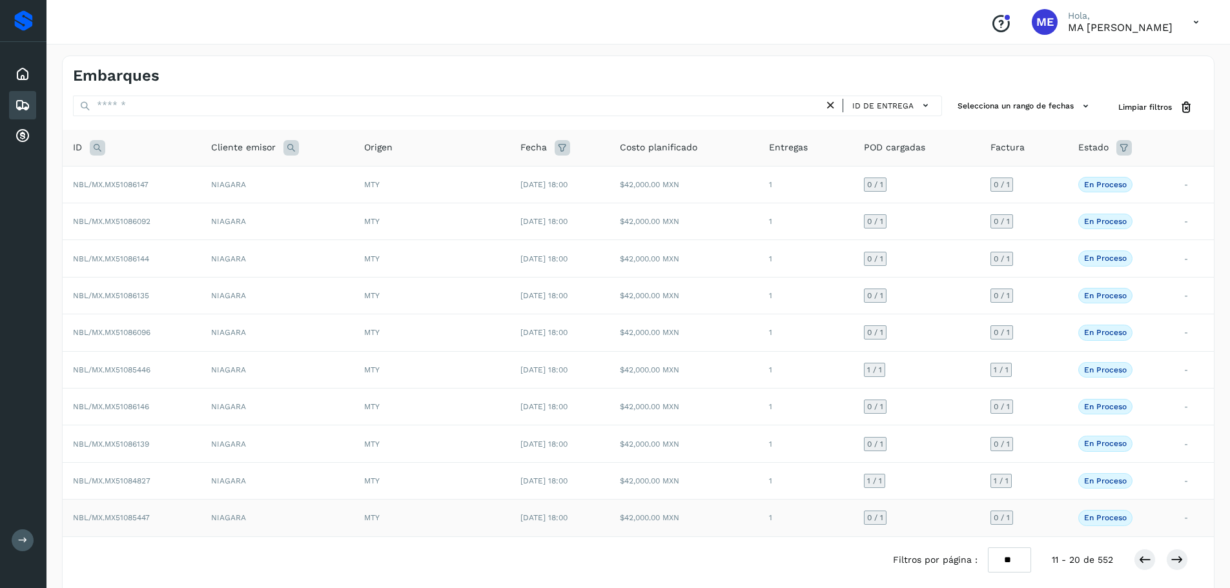
click at [133, 521] on span "NBL/MX.MX51085447" at bounding box center [111, 517] width 77 height 9
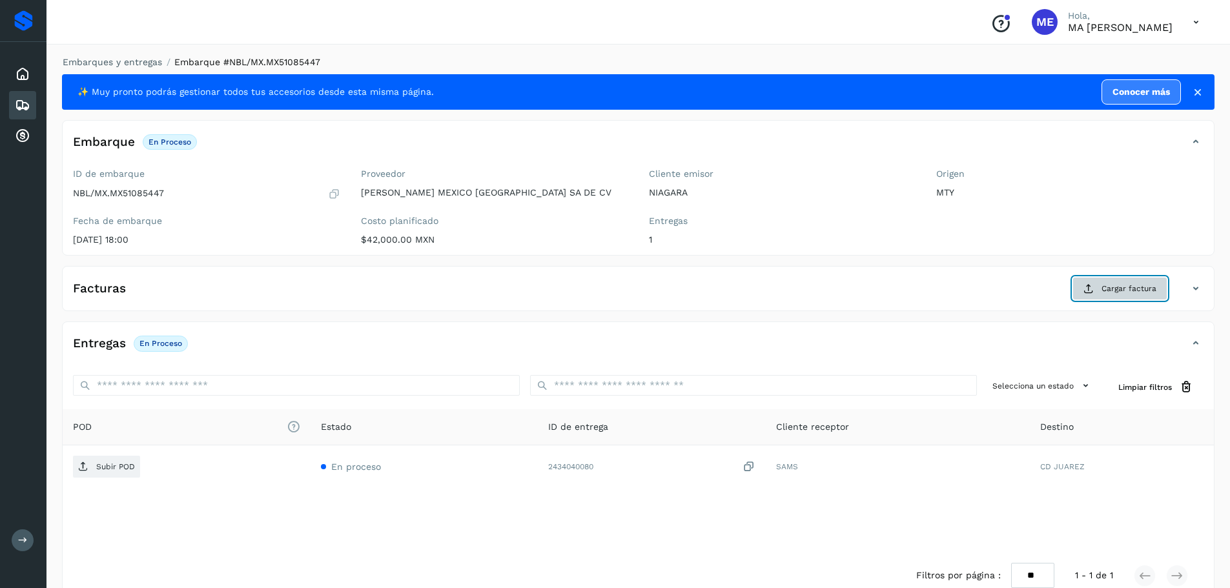
click at [1134, 292] on span "Cargar factura" at bounding box center [1128, 289] width 55 height 12
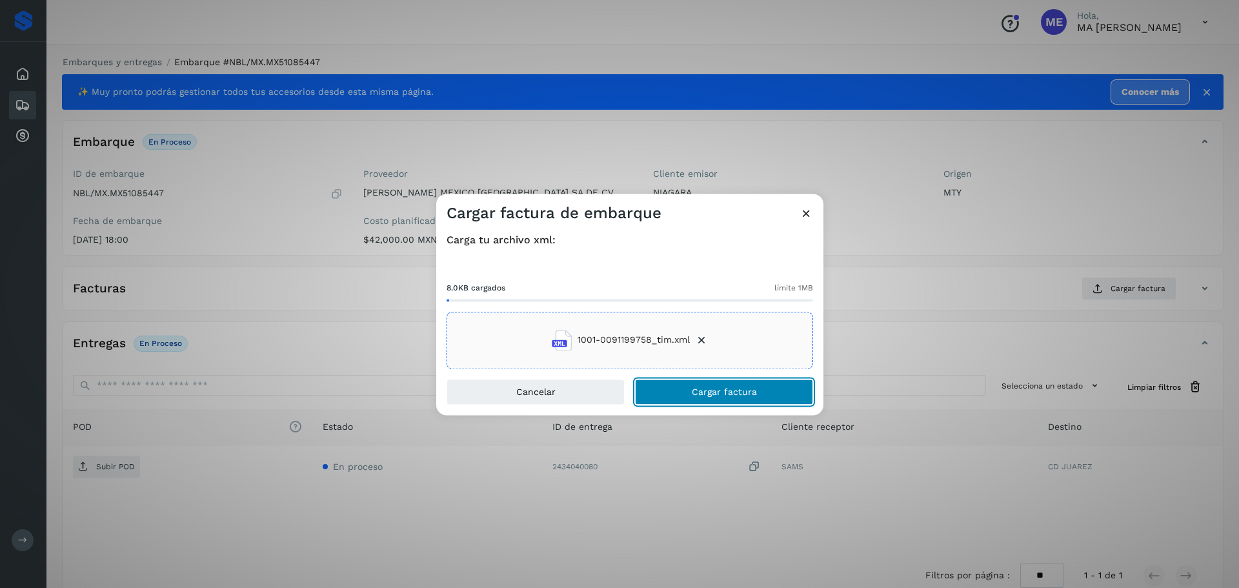
click at [745, 392] on span "Cargar factura" at bounding box center [724, 391] width 65 height 9
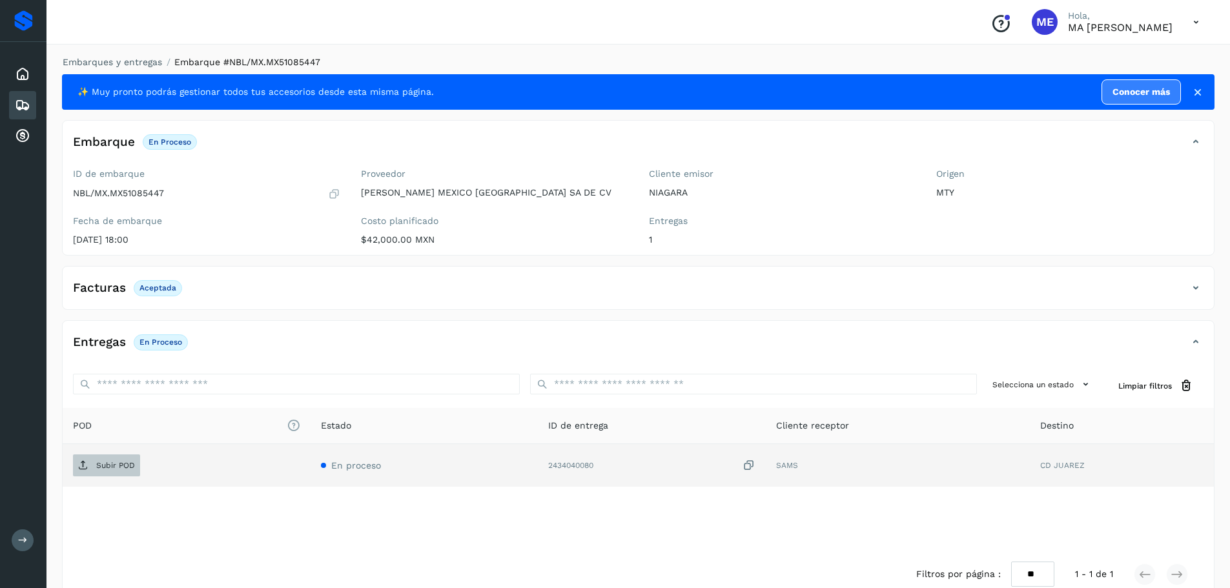
click at [111, 461] on p "Subir POD" at bounding box center [115, 465] width 39 height 9
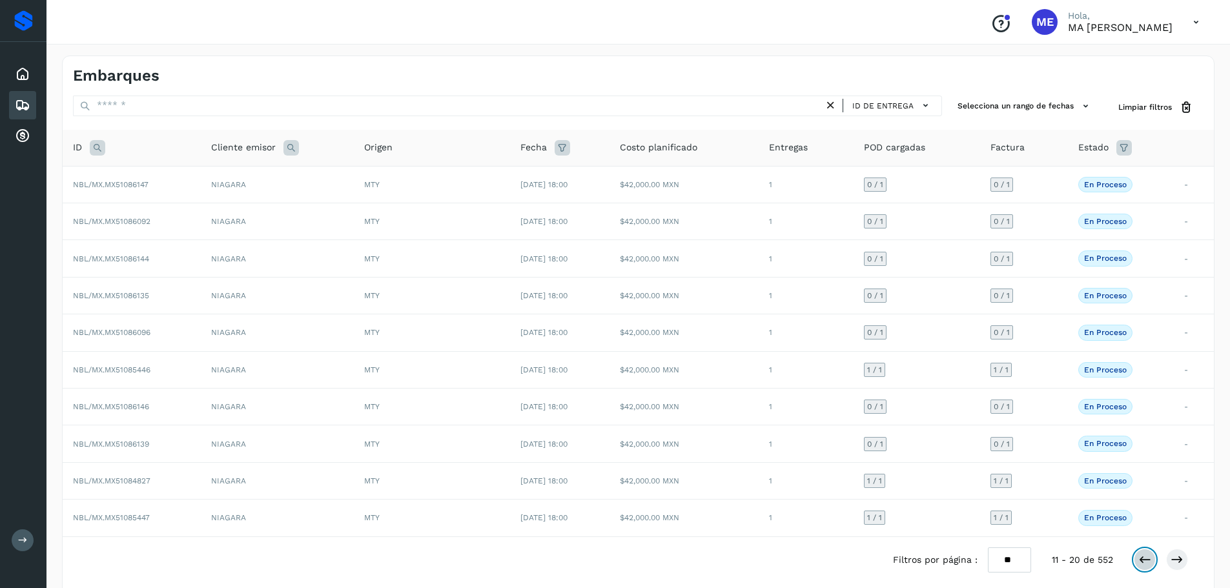
click at [1144, 556] on icon at bounding box center [1144, 559] width 13 height 13
click at [124, 444] on span "NBL/MX.MX51086151" at bounding box center [110, 444] width 75 height 9
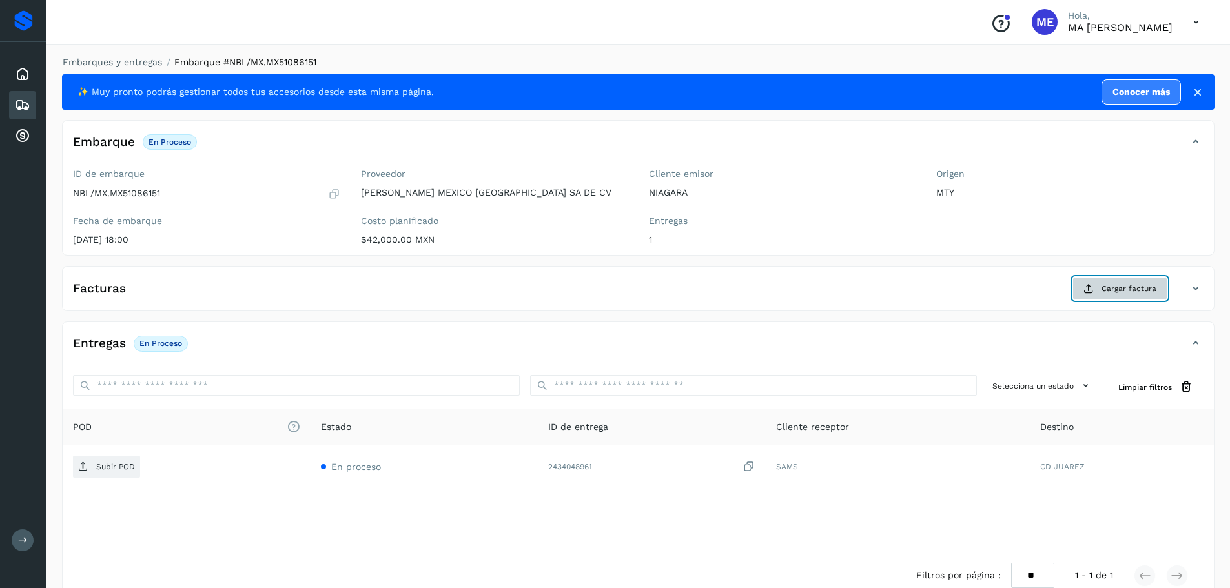
click at [1137, 293] on span "Cargar factura" at bounding box center [1128, 289] width 55 height 12
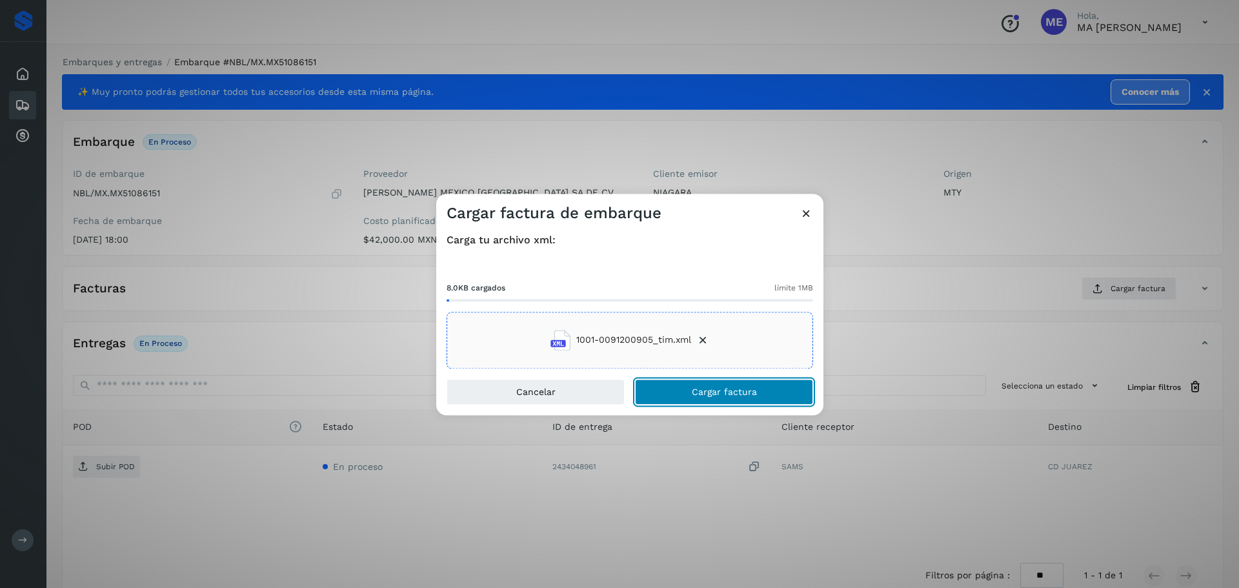
click at [716, 394] on span "Cargar factura" at bounding box center [724, 391] width 65 height 9
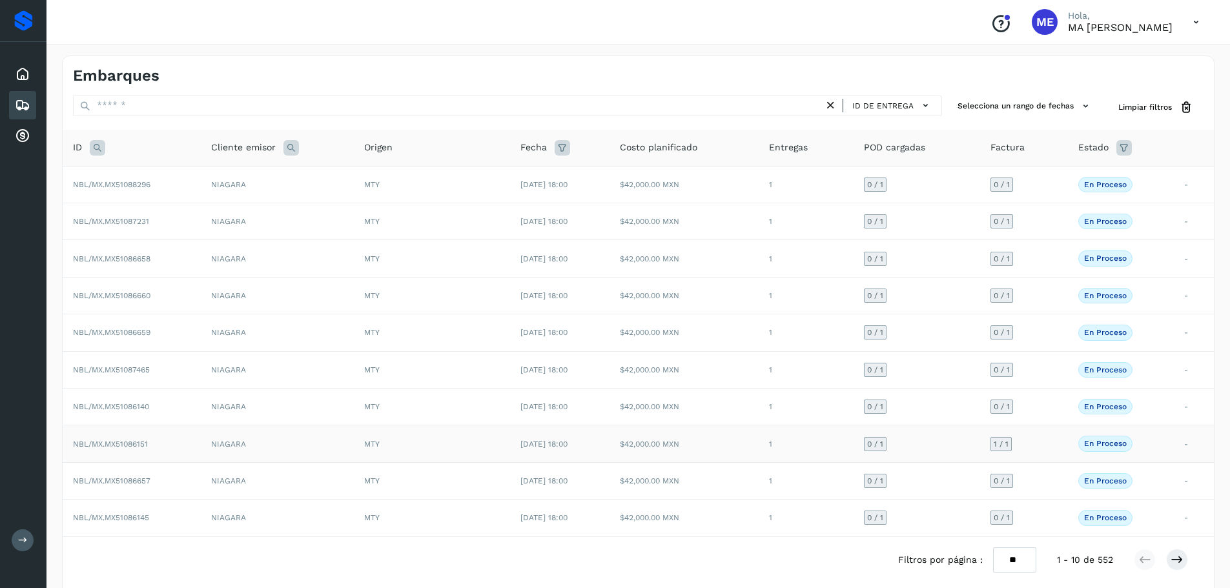
click at [121, 441] on span "NBL/MX.MX51086151" at bounding box center [110, 444] width 75 height 9
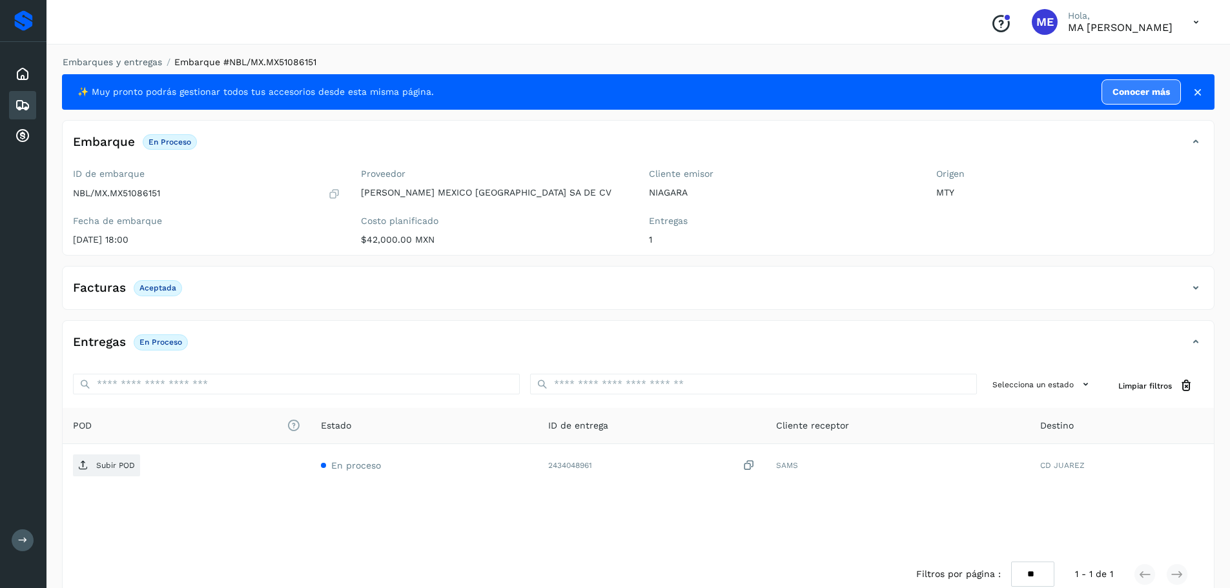
click at [156, 287] on p "Aceptada" at bounding box center [157, 287] width 37 height 9
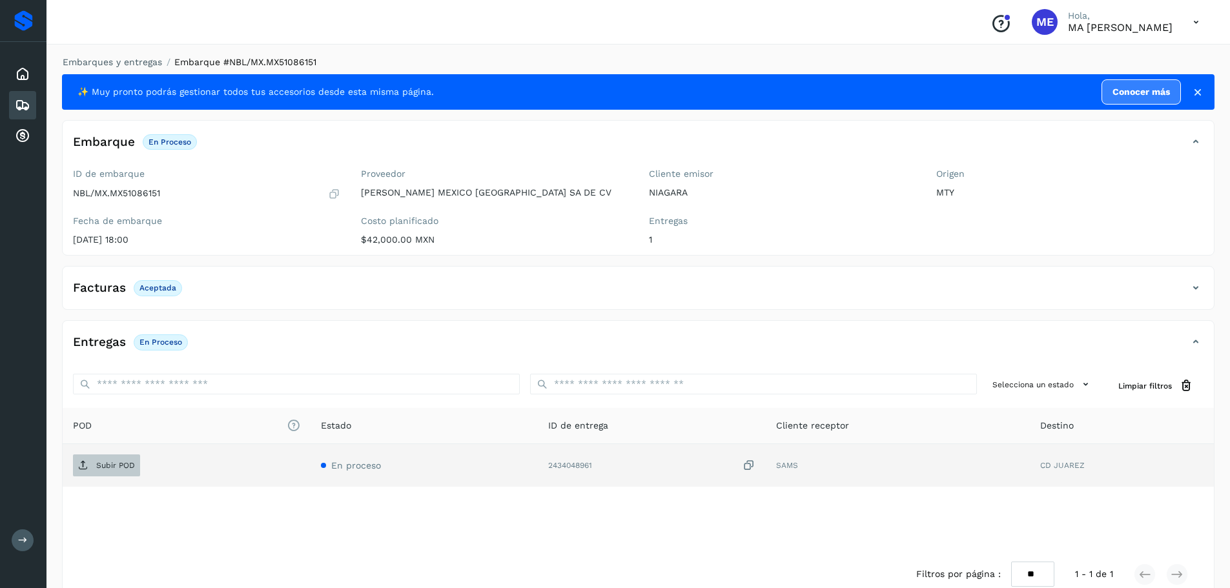
click at [111, 471] on span "Subir POD" at bounding box center [106, 465] width 67 height 21
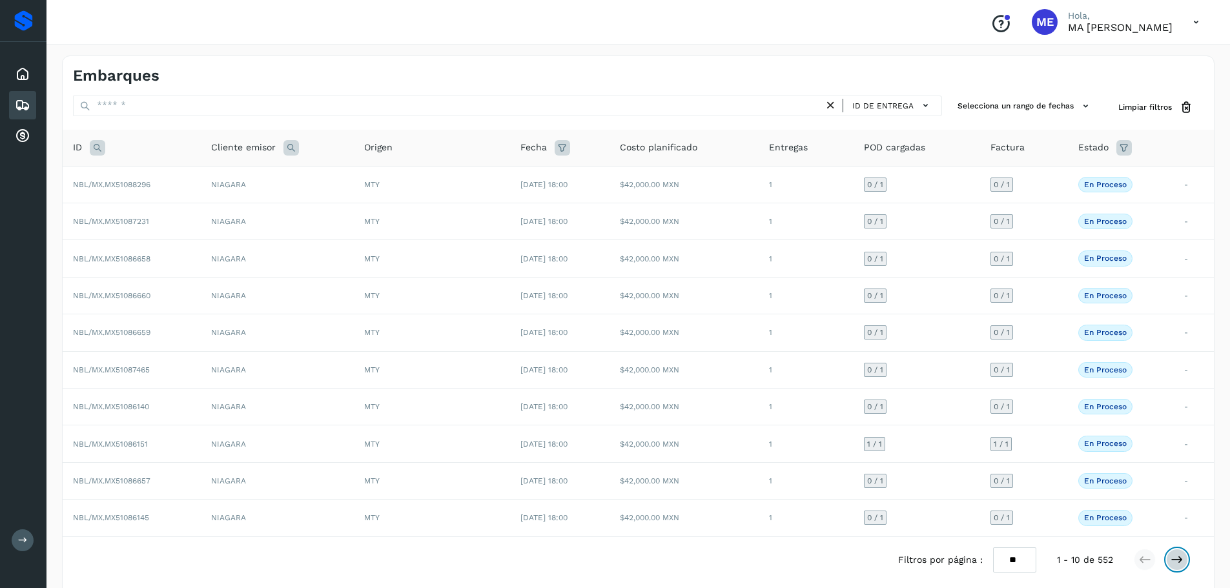
click at [1179, 563] on icon at bounding box center [1176, 559] width 13 height 13
click at [125, 299] on span "NBL/MX.MX51086135" at bounding box center [111, 295] width 76 height 9
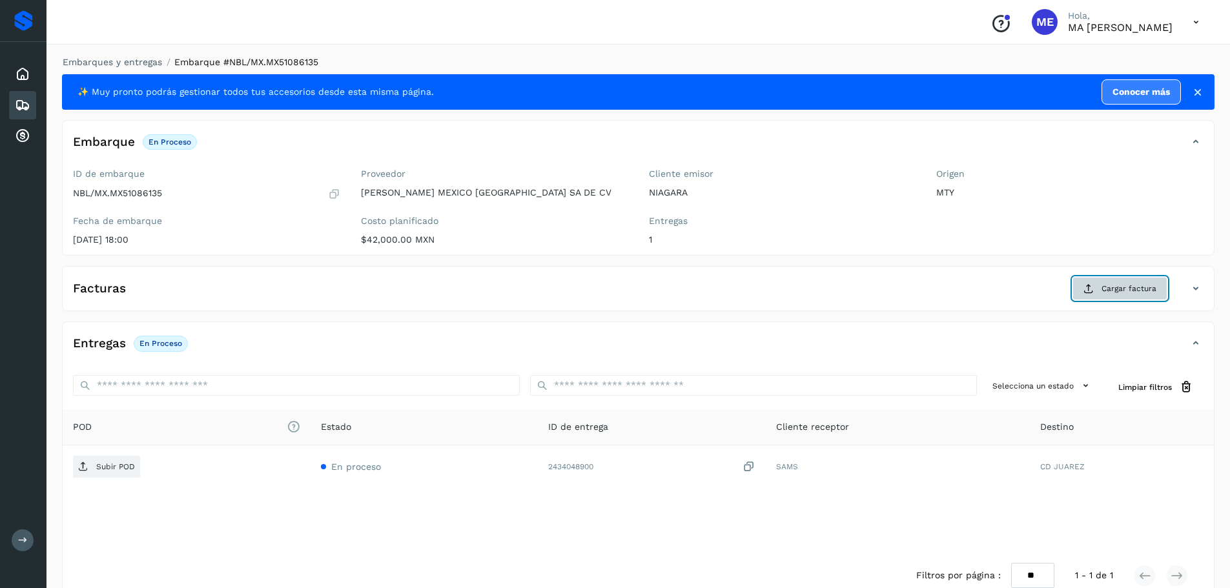
click at [1119, 290] on span "Cargar factura" at bounding box center [1128, 289] width 55 height 12
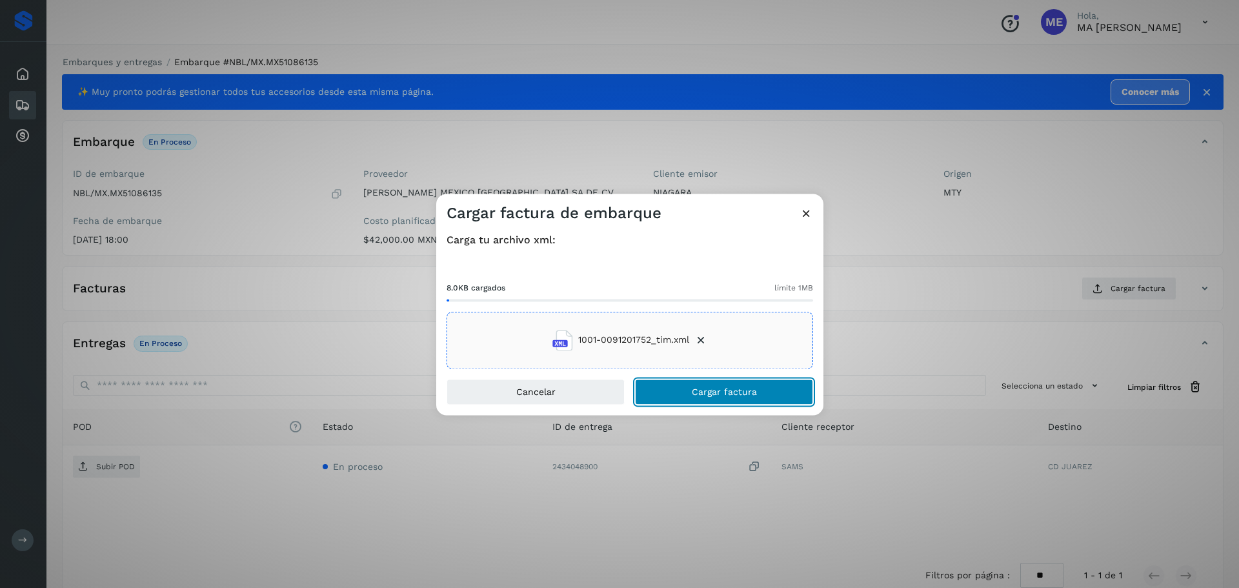
click at [722, 396] on span "Cargar factura" at bounding box center [724, 391] width 65 height 9
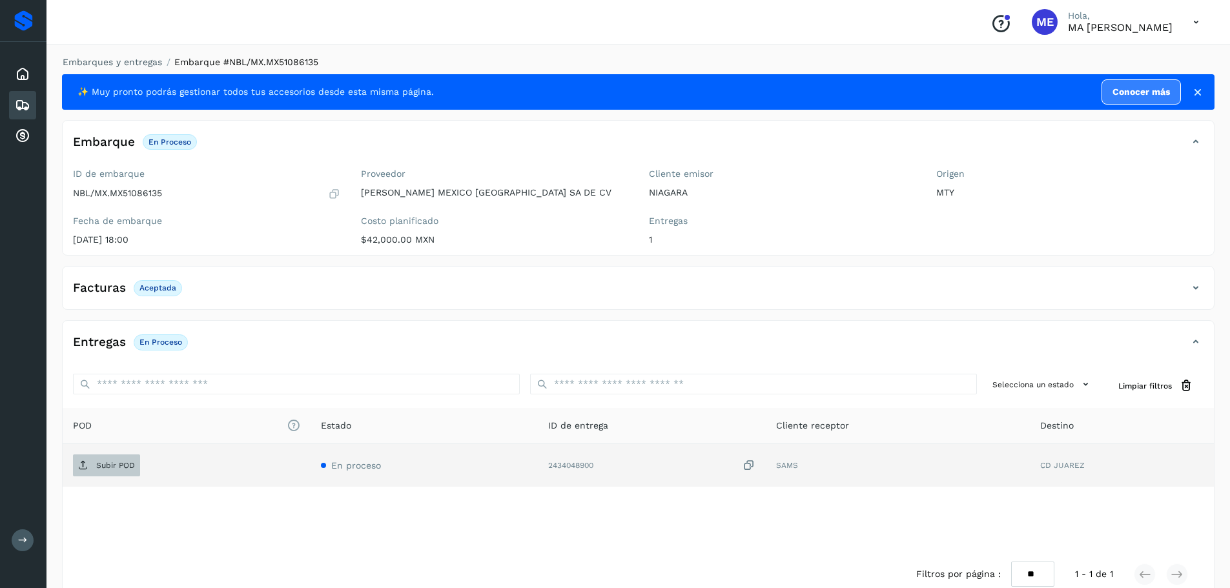
click at [106, 472] on span "Subir POD" at bounding box center [106, 465] width 67 height 21
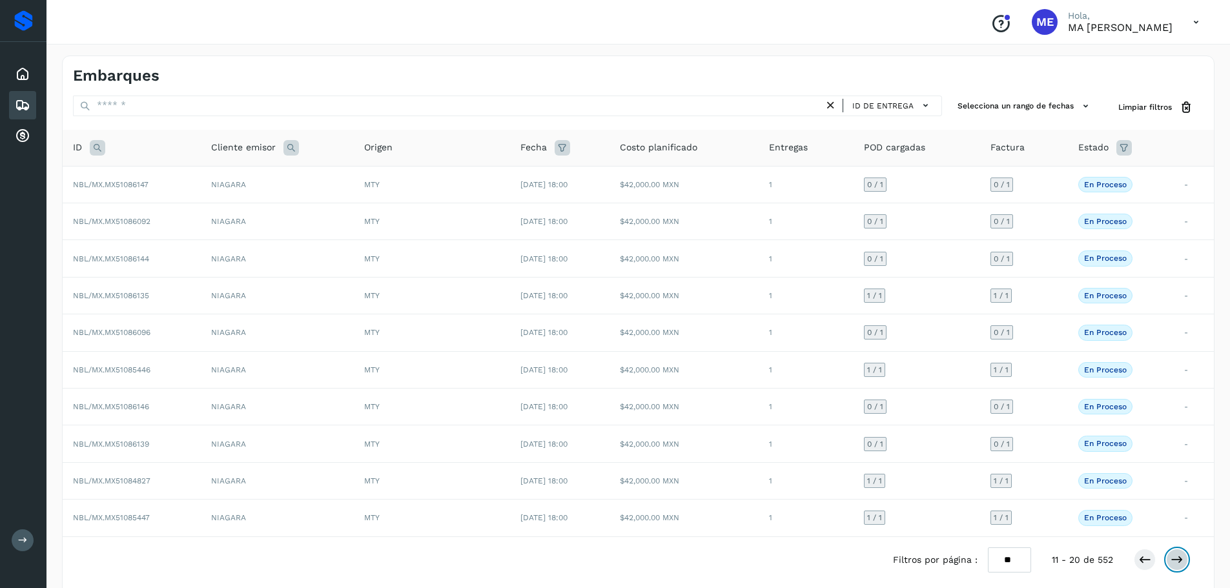
click at [1183, 555] on button at bounding box center [1177, 560] width 22 height 22
click at [1142, 563] on icon at bounding box center [1144, 559] width 13 height 13
click at [1179, 560] on icon at bounding box center [1176, 559] width 13 height 13
click at [132, 188] on span "NBL/MX.MX51084830" at bounding box center [111, 184] width 77 height 9
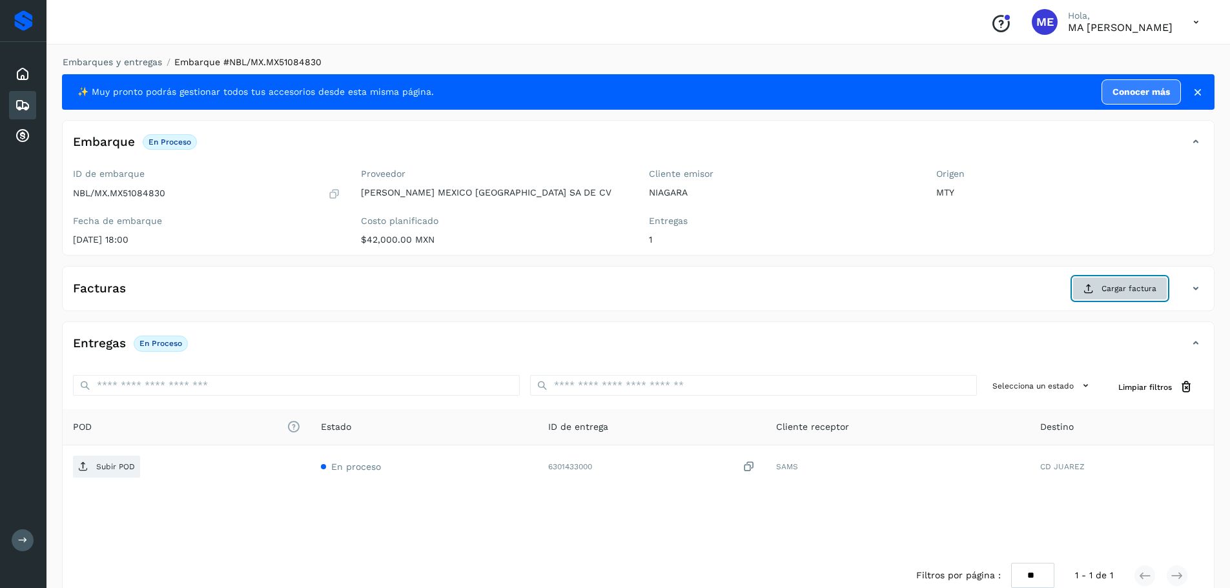
click at [1135, 282] on button "Cargar factura" at bounding box center [1119, 288] width 95 height 23
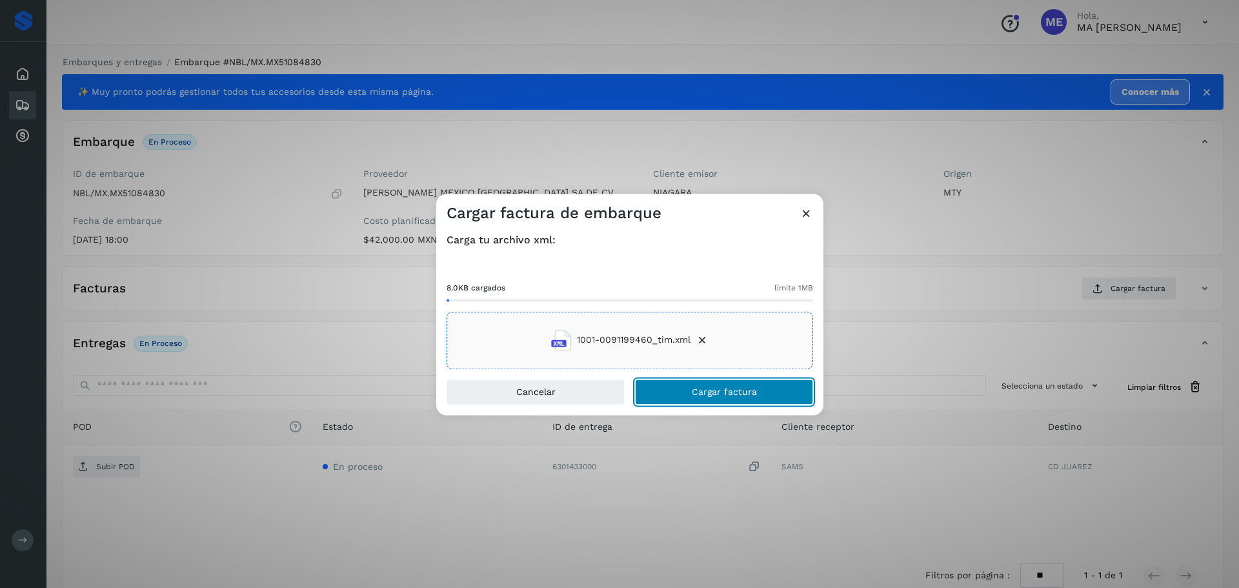
click at [708, 400] on button "Cargar factura" at bounding box center [724, 392] width 178 height 26
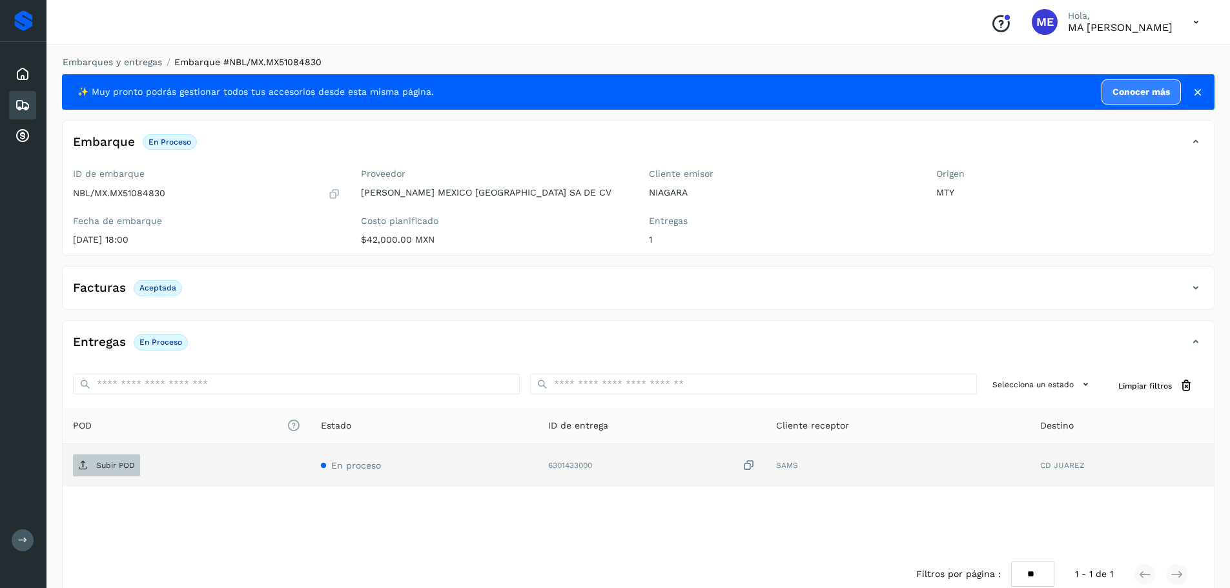
click at [130, 463] on p "Subir POD" at bounding box center [115, 465] width 39 height 9
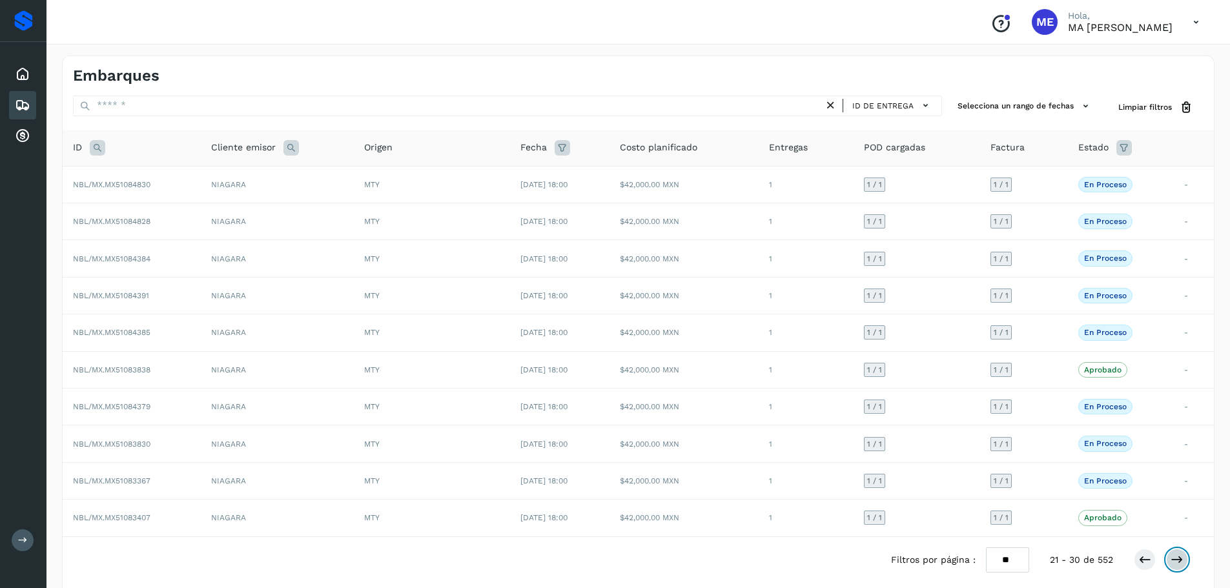
click at [1178, 560] on icon at bounding box center [1176, 559] width 13 height 13
click at [1148, 563] on icon at bounding box center [1144, 559] width 13 height 13
click at [1154, 559] on button at bounding box center [1144, 560] width 22 height 22
click at [1198, 22] on icon at bounding box center [1195, 22] width 26 height 26
click at [1124, 61] on div "Cerrar sesión" at bounding box center [1132, 58] width 154 height 25
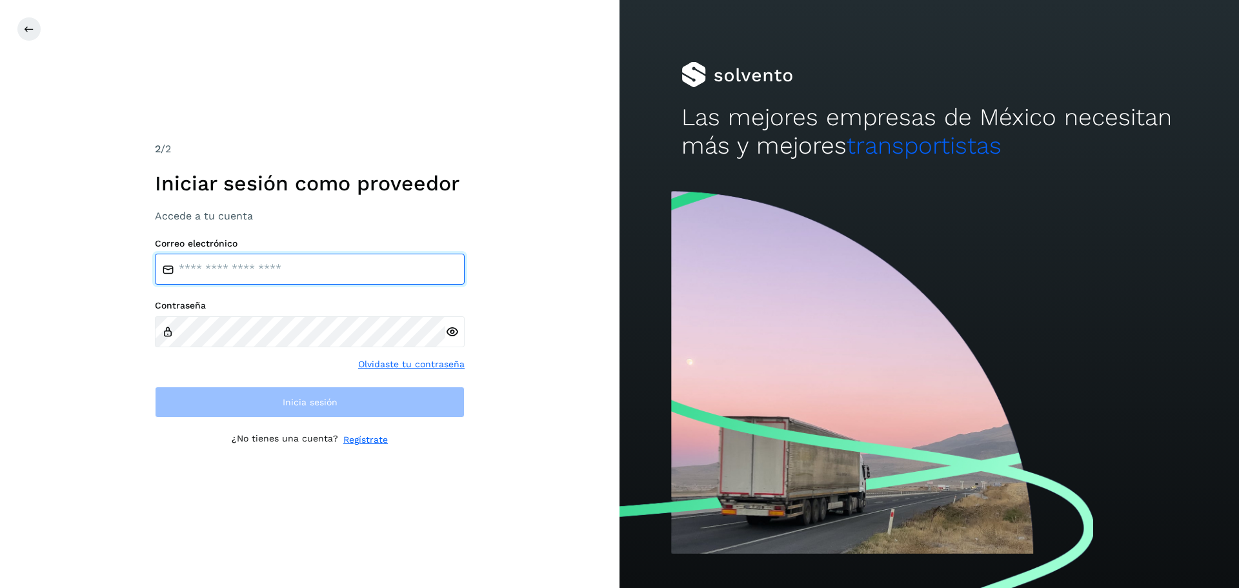
type input "**********"
